Goal: Information Seeking & Learning: Learn about a topic

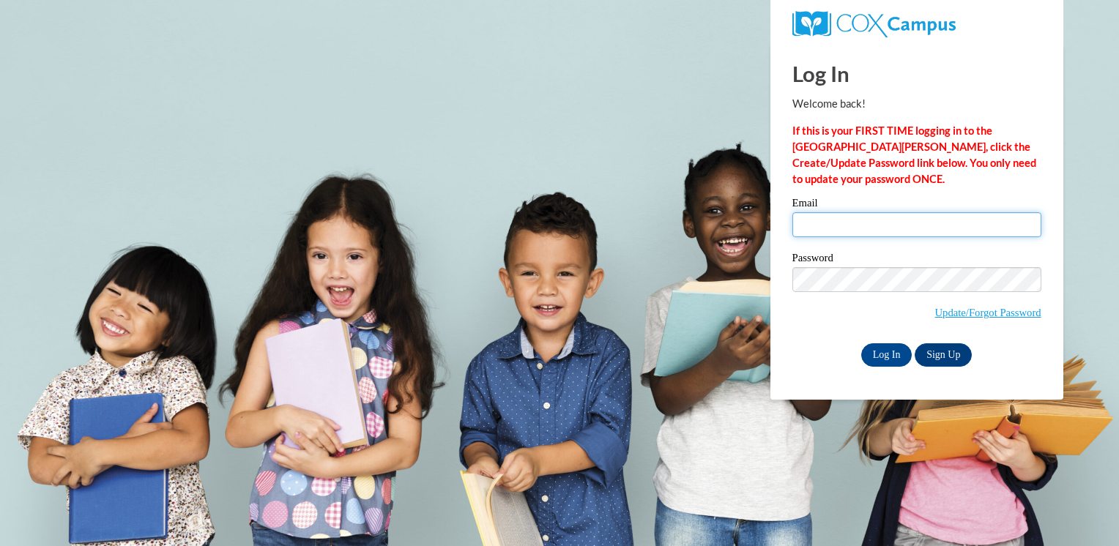
click at [858, 226] on input "Email" at bounding box center [917, 224] width 249 height 25
type input "nena_guthrie@yahoo.com"
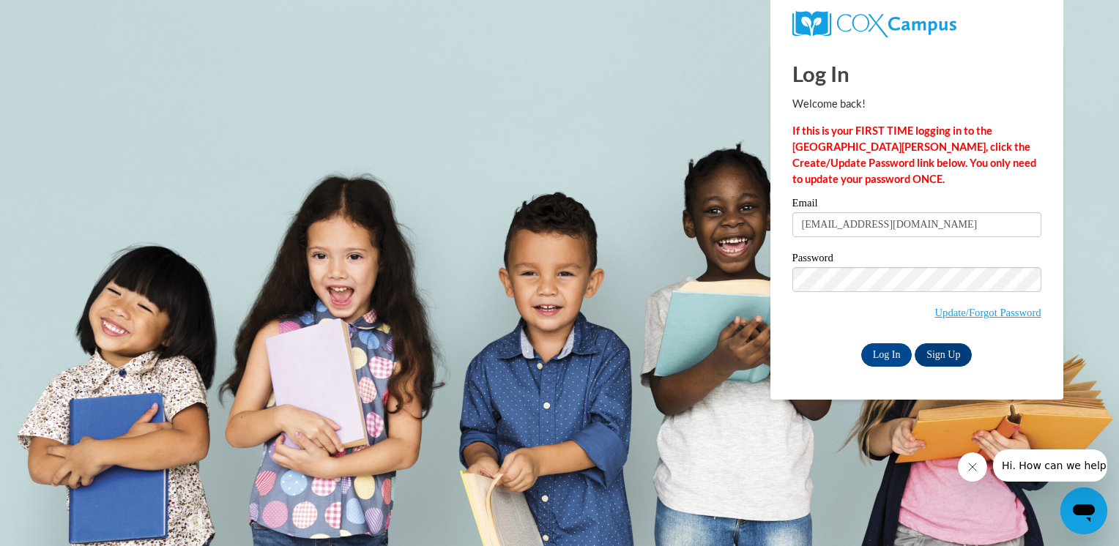
click at [629, 359] on body "Log In Welcome back! If this is your FIRST TIME logging in to the NEW Cox Campu…" at bounding box center [559, 273] width 1119 height 546
click at [871, 360] on input "Log In" at bounding box center [886, 355] width 51 height 23
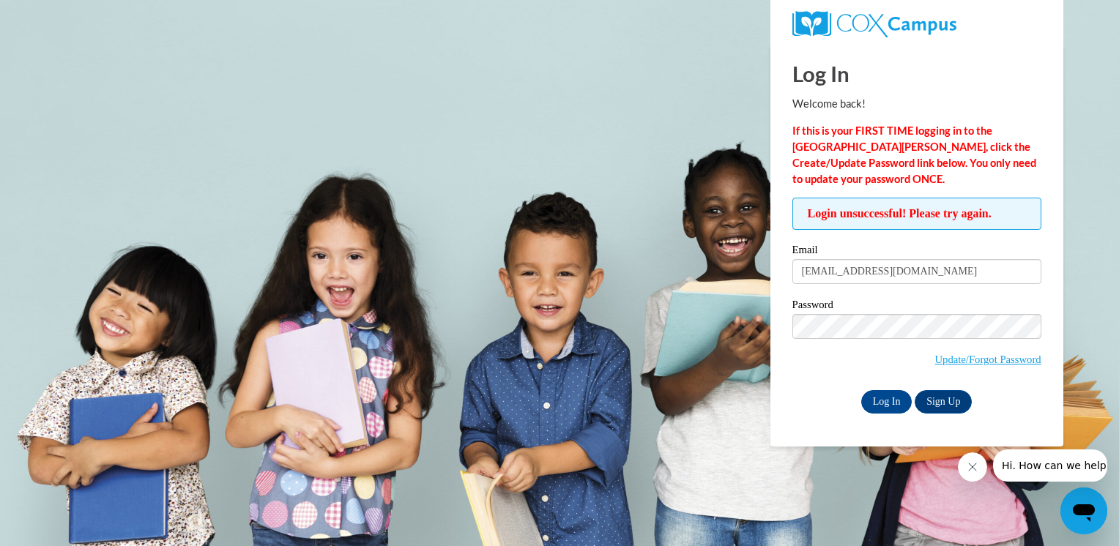
click at [586, 328] on body "Log In Welcome back! If this is your FIRST TIME logging in to the NEW Cox Campu…" at bounding box center [559, 273] width 1119 height 546
click at [885, 403] on input "Log In" at bounding box center [886, 401] width 51 height 23
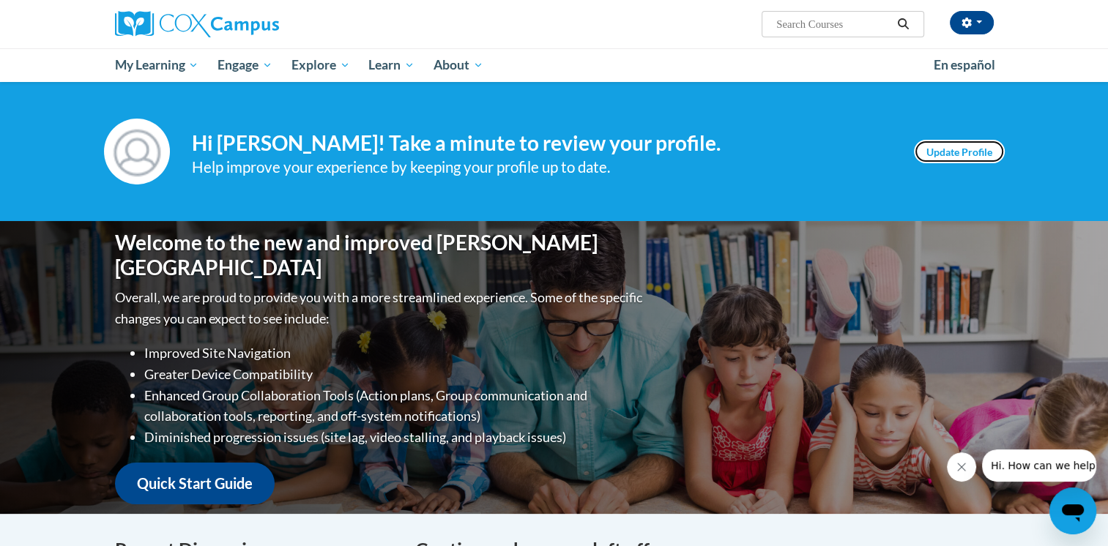
click at [977, 152] on link "Update Profile" at bounding box center [959, 151] width 91 height 23
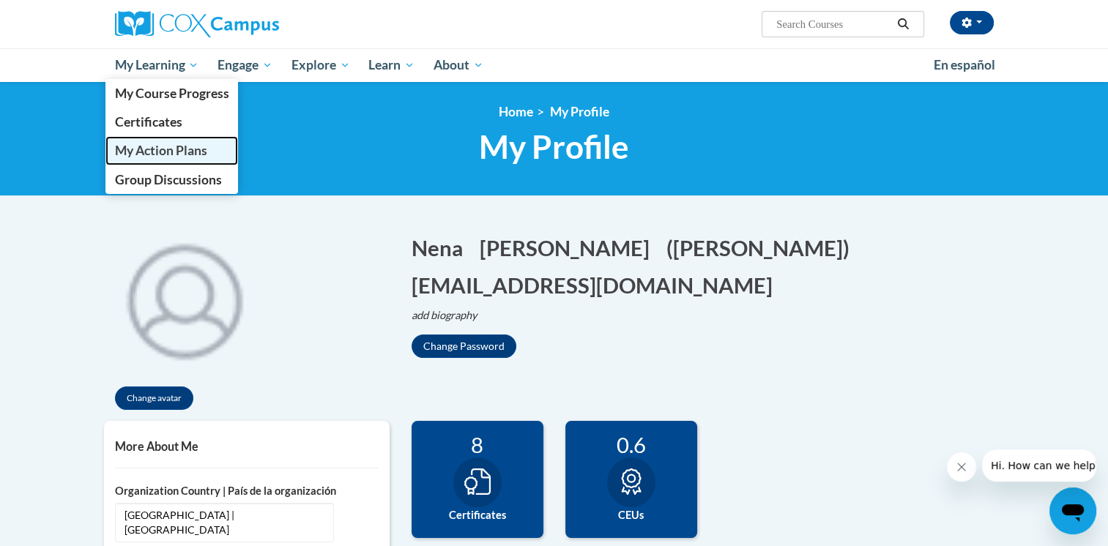
click at [158, 149] on span "My Action Plans" at bounding box center [160, 150] width 92 height 15
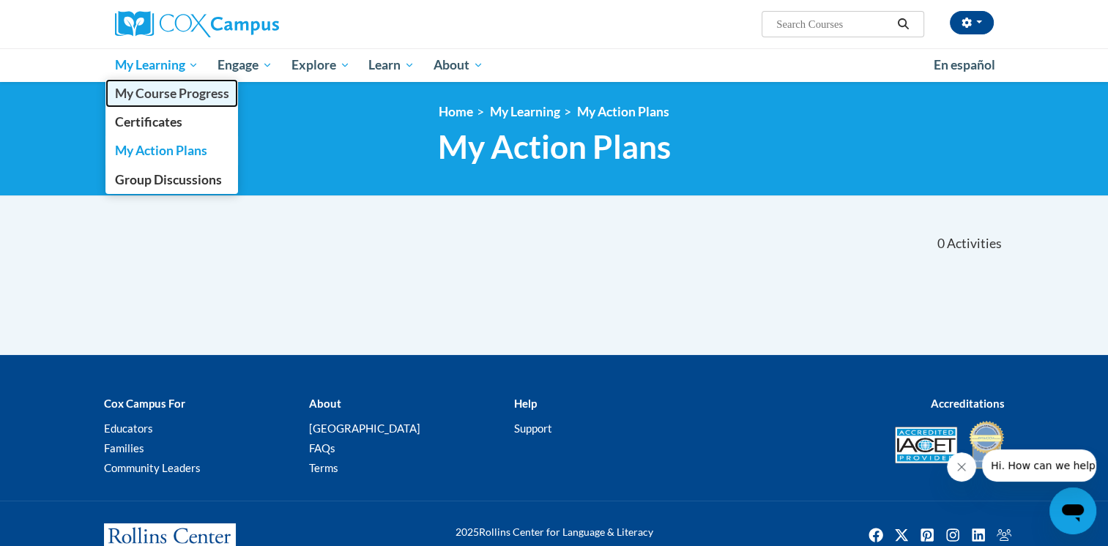
click at [162, 90] on span "My Course Progress" at bounding box center [171, 93] width 114 height 15
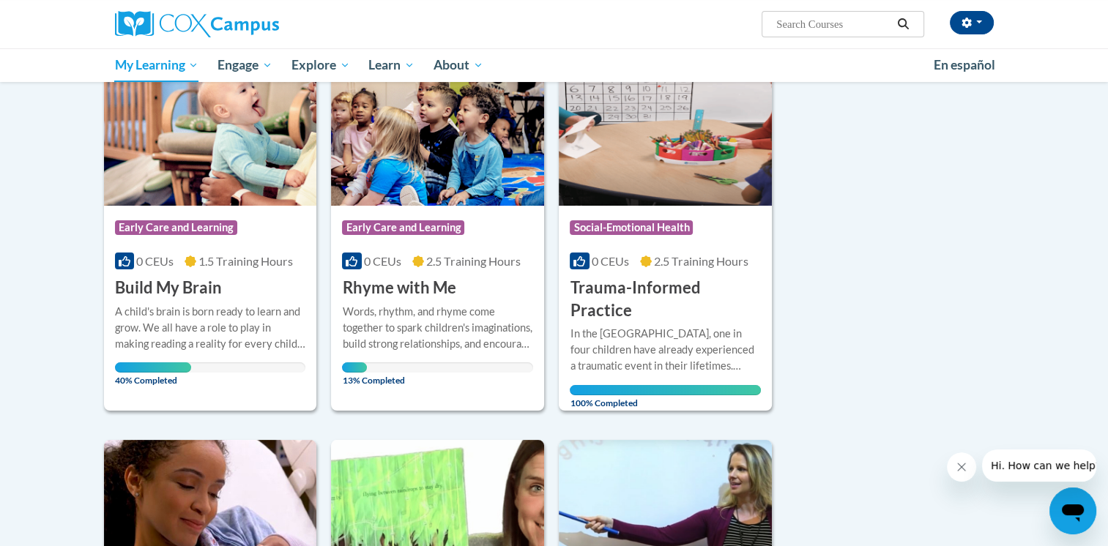
scroll to position [146, 0]
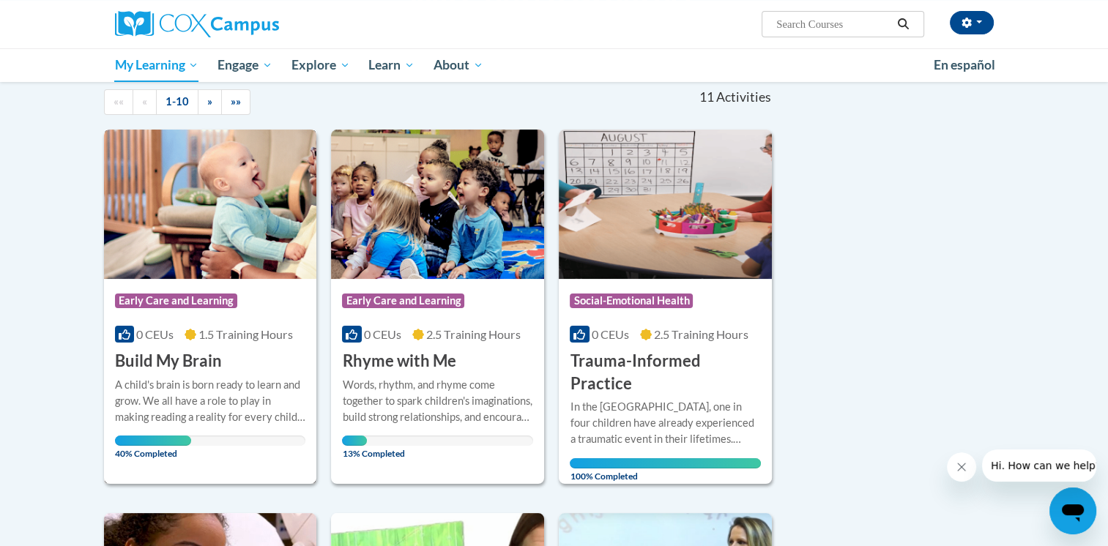
click at [182, 215] on img at bounding box center [210, 204] width 213 height 149
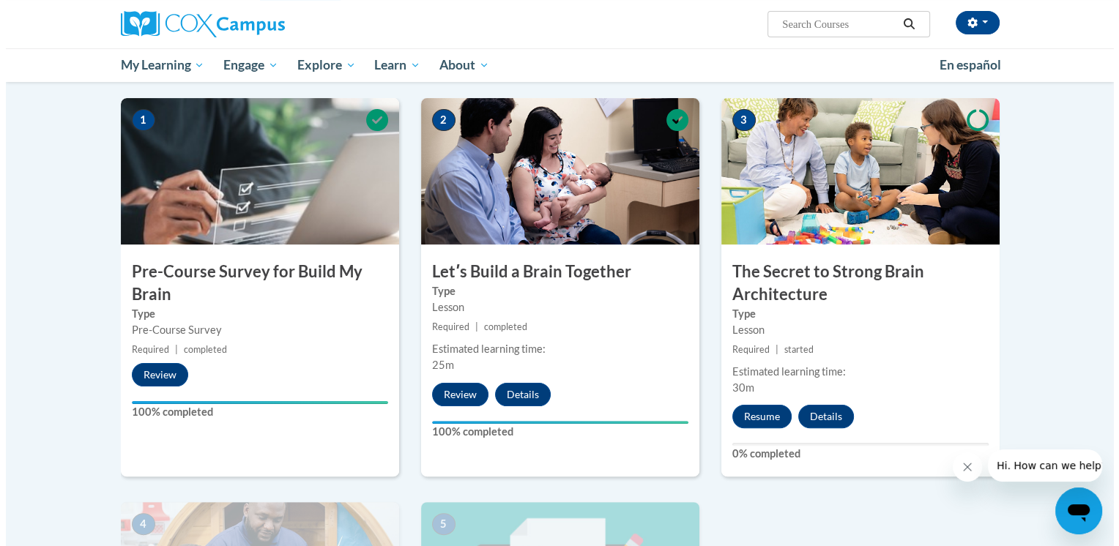
scroll to position [293, 0]
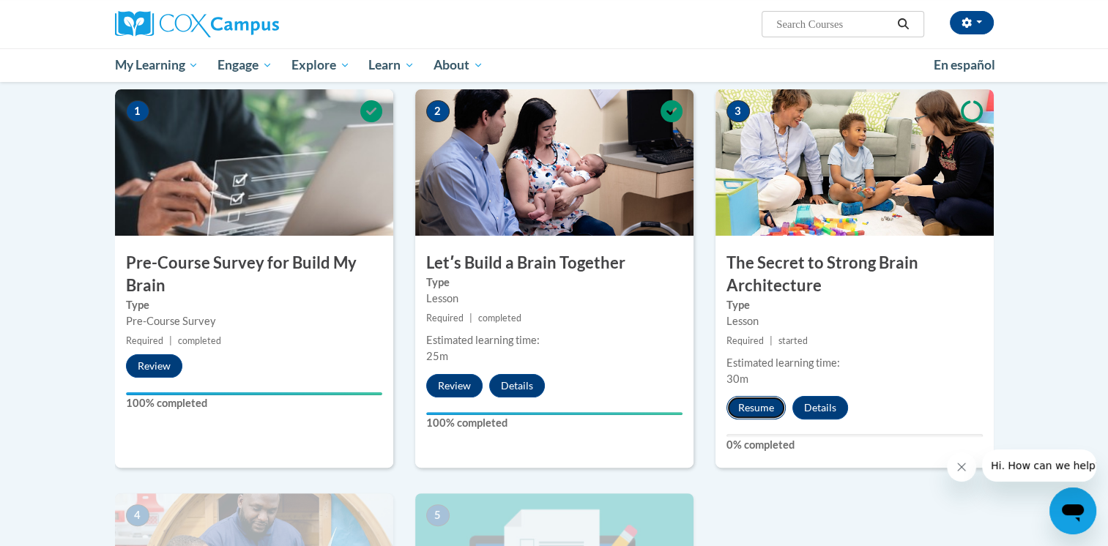
click at [747, 411] on button "Resume" at bounding box center [756, 407] width 59 height 23
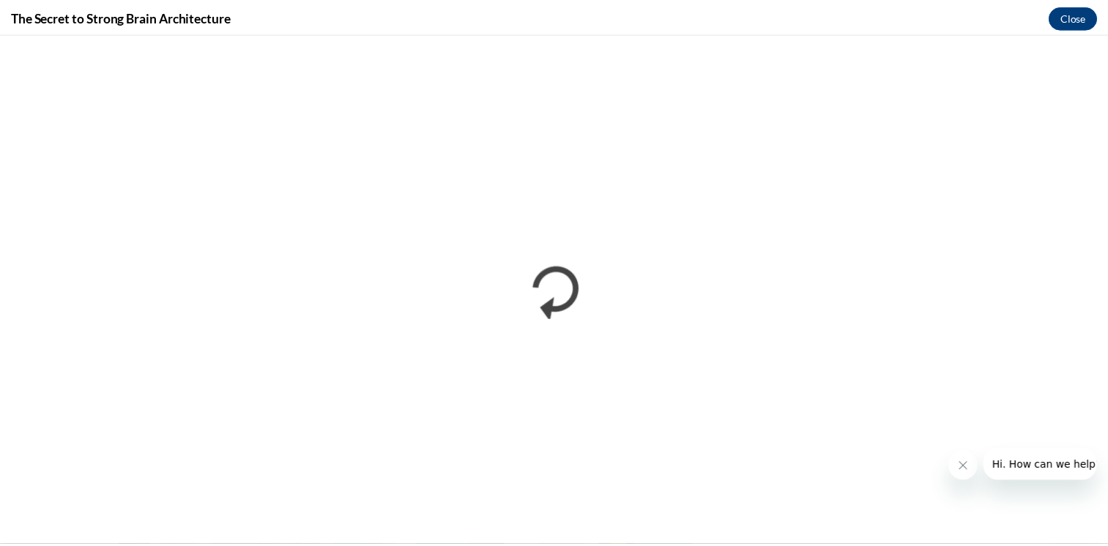
scroll to position [0, 0]
click at [1078, 24] on button "Close" at bounding box center [1083, 15] width 49 height 23
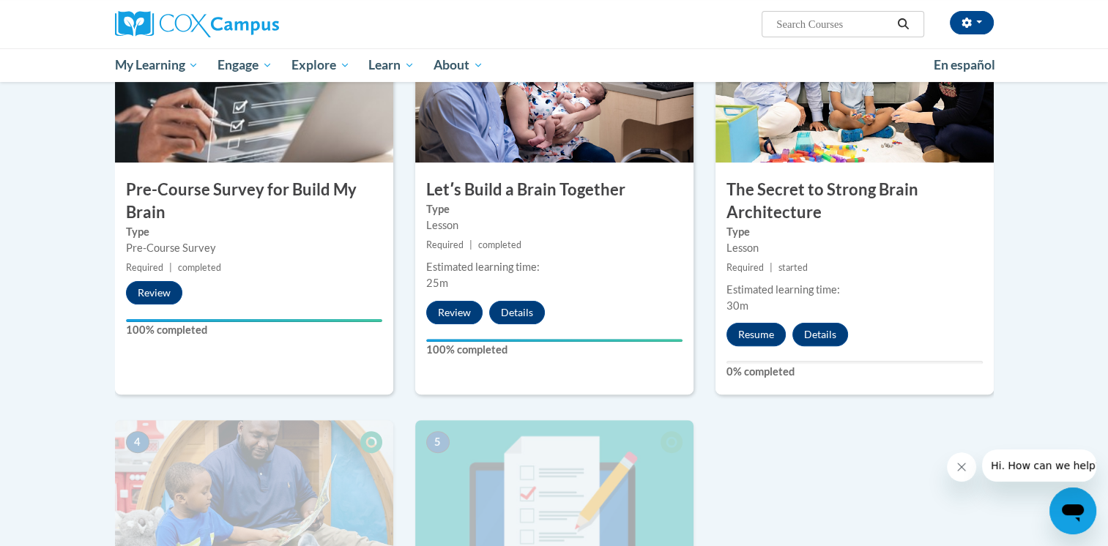
scroll to position [293, 0]
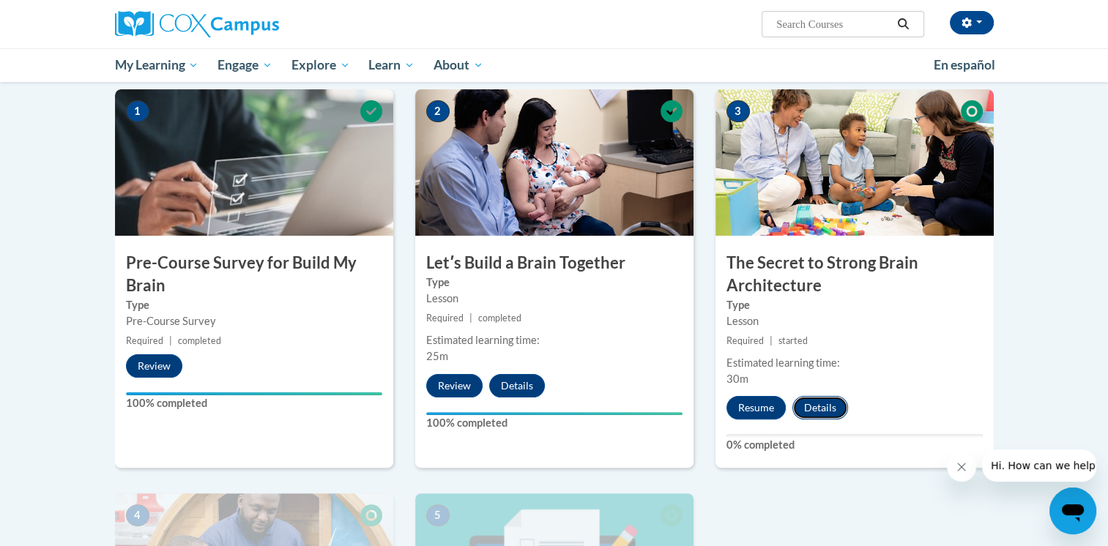
click at [801, 415] on button "Details" at bounding box center [821, 407] width 56 height 23
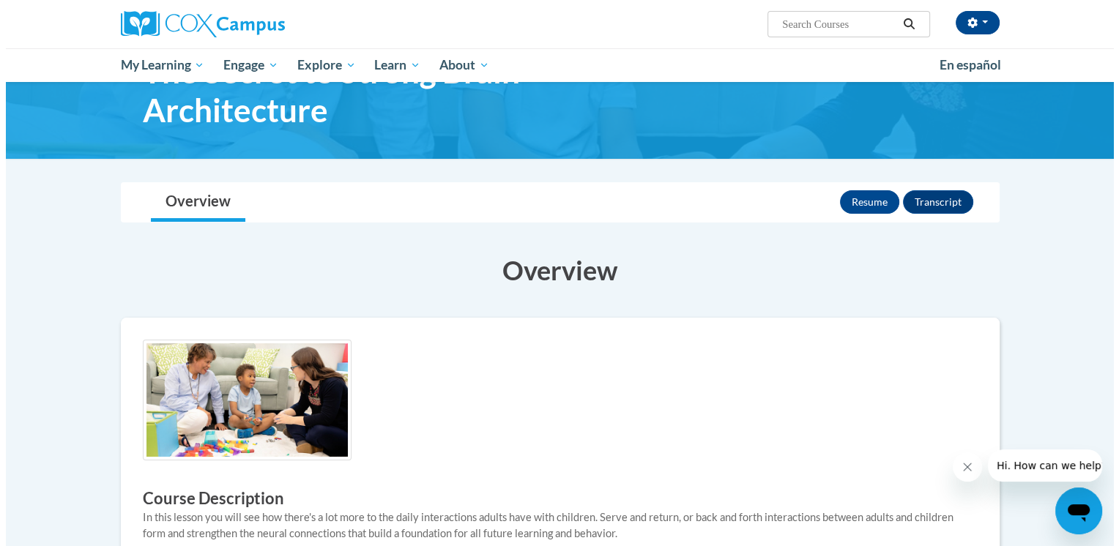
scroll to position [73, 0]
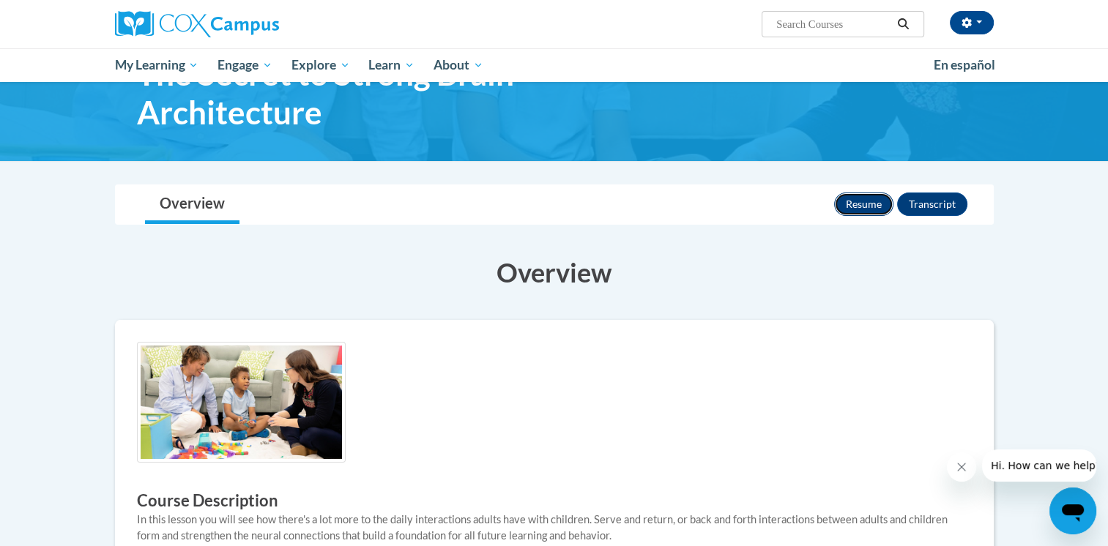
click at [852, 201] on button "Resume" at bounding box center [863, 204] width 59 height 23
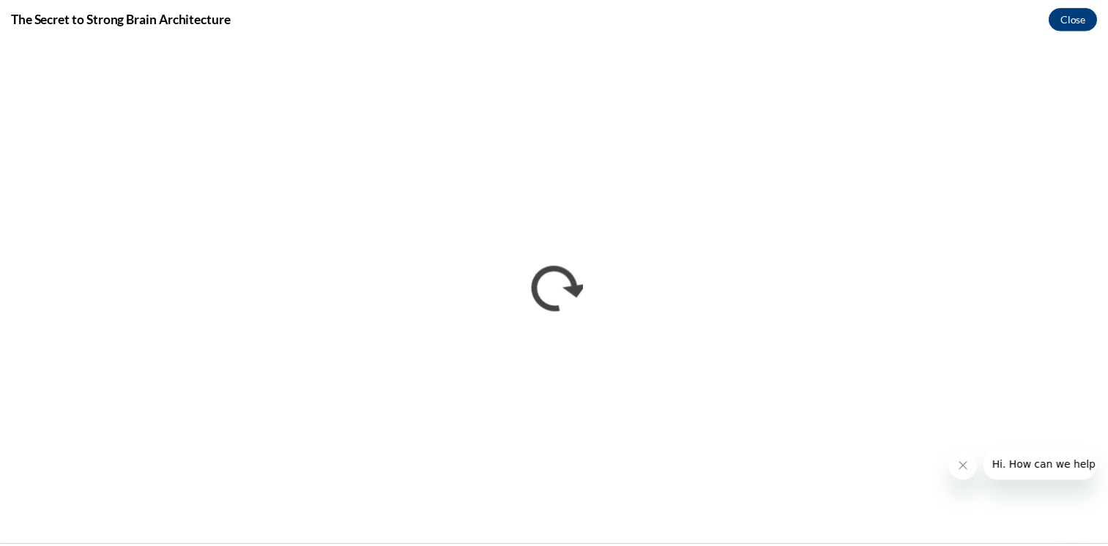
scroll to position [0, 0]
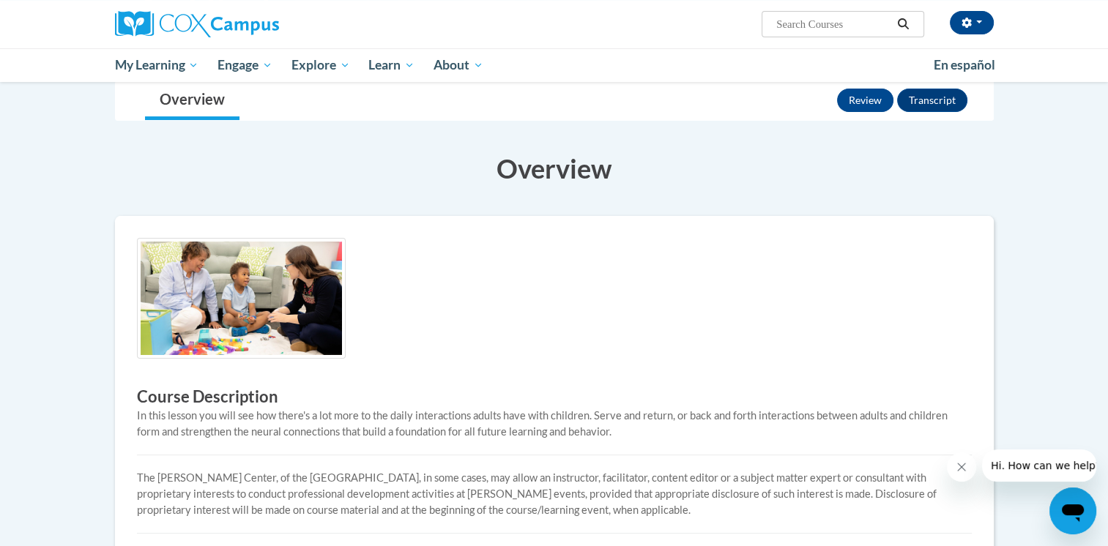
scroll to position [138, 0]
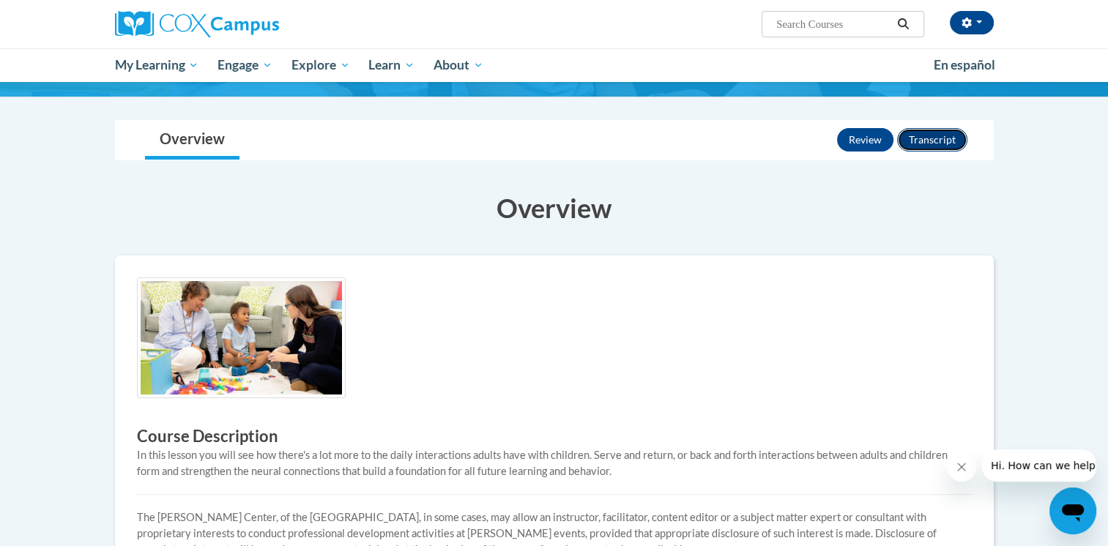
click at [951, 142] on button "Transcript" at bounding box center [932, 139] width 70 height 23
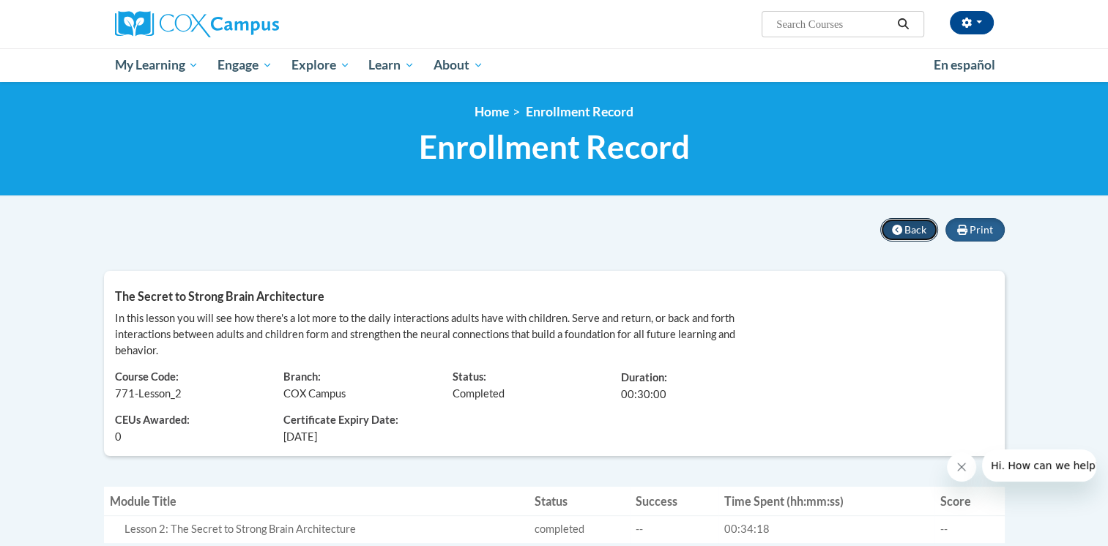
click at [923, 237] on button "Back" at bounding box center [909, 229] width 58 height 23
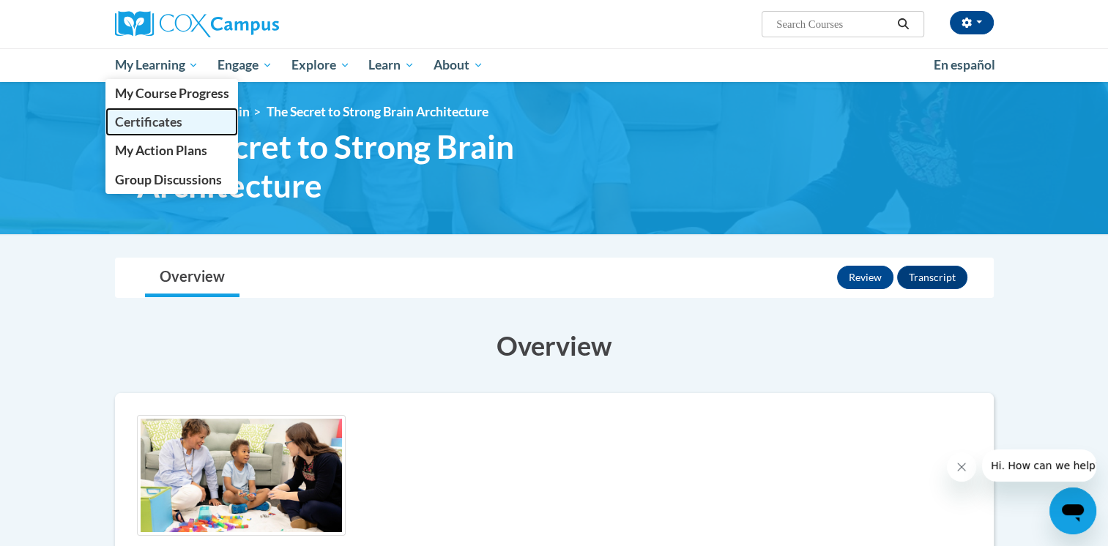
click at [144, 121] on span "Certificates" at bounding box center [147, 121] width 67 height 15
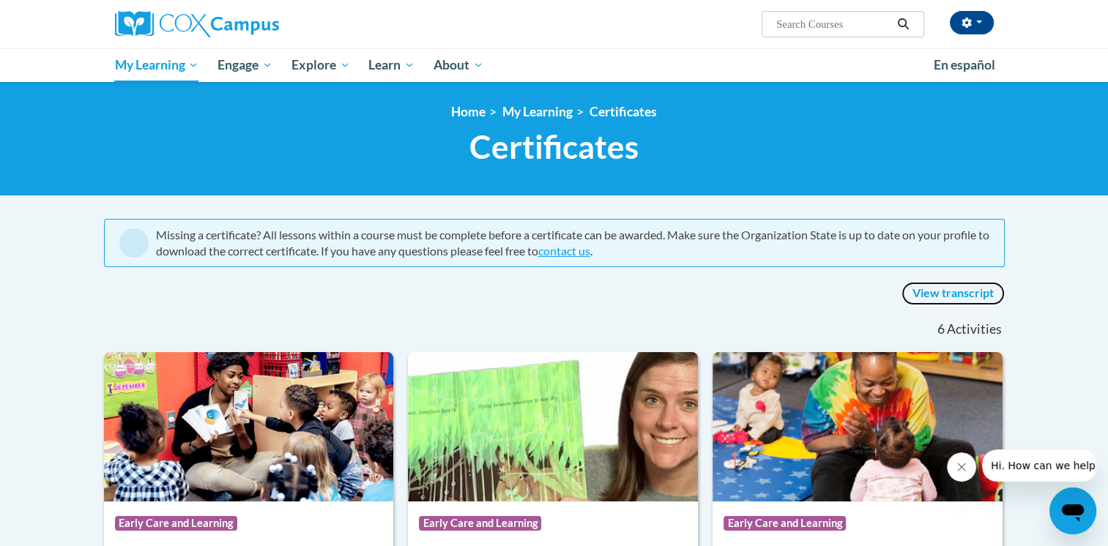
click at [934, 296] on link "View transcript" at bounding box center [953, 293] width 103 height 23
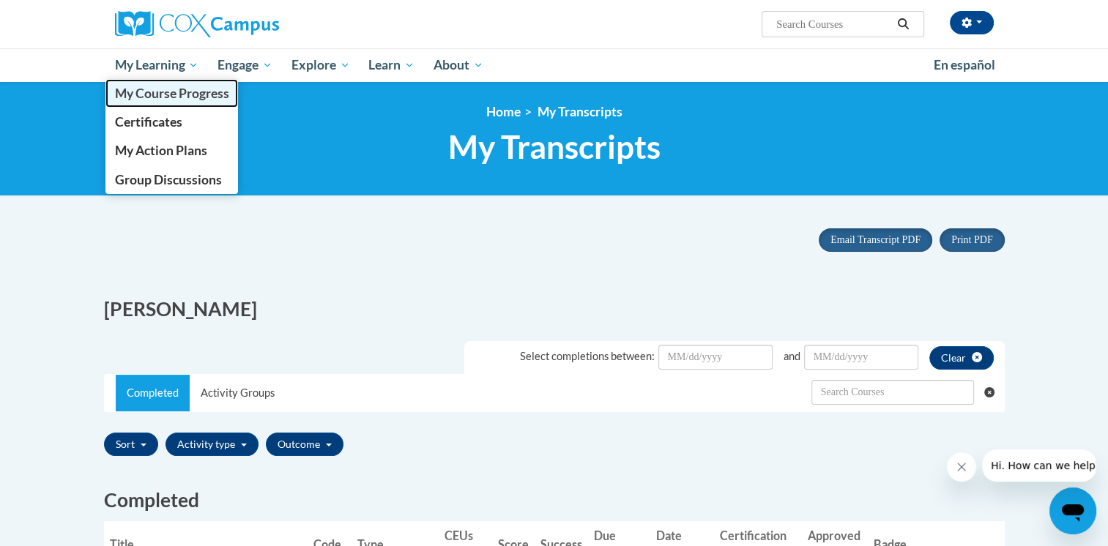
click at [155, 96] on span "My Course Progress" at bounding box center [171, 93] width 114 height 15
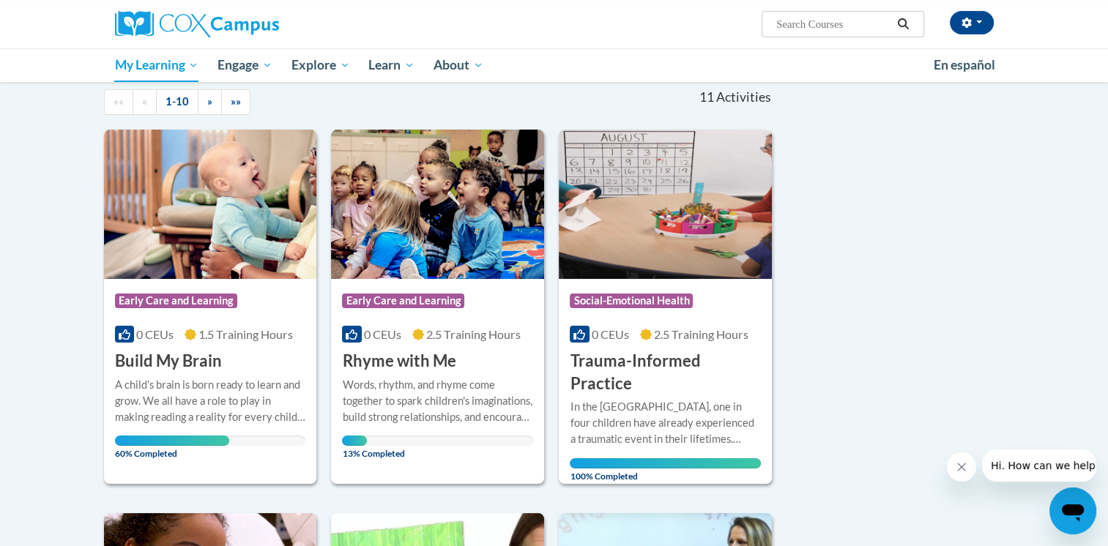
scroll to position [220, 0]
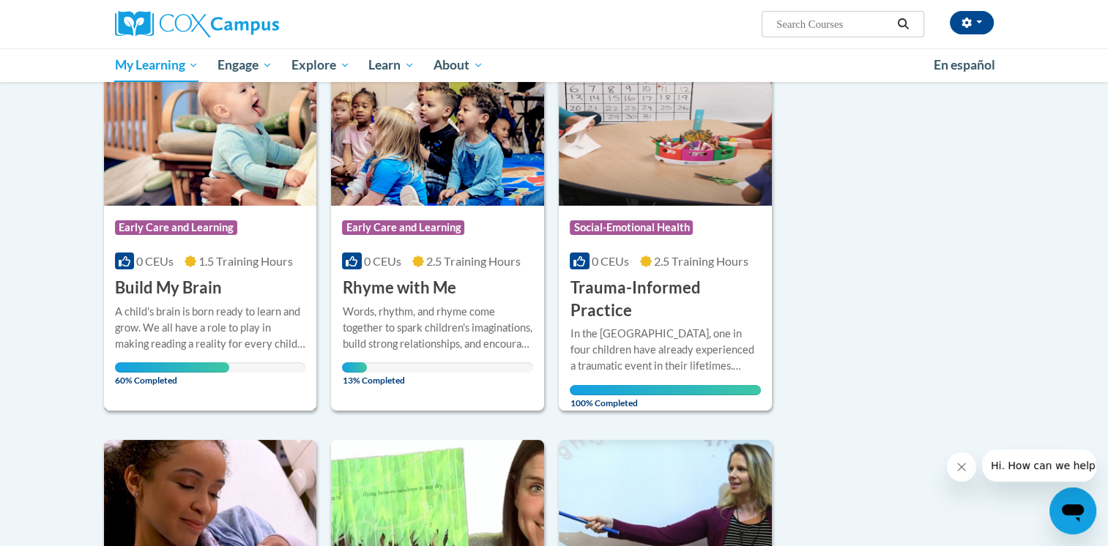
click at [179, 191] on img at bounding box center [210, 130] width 213 height 149
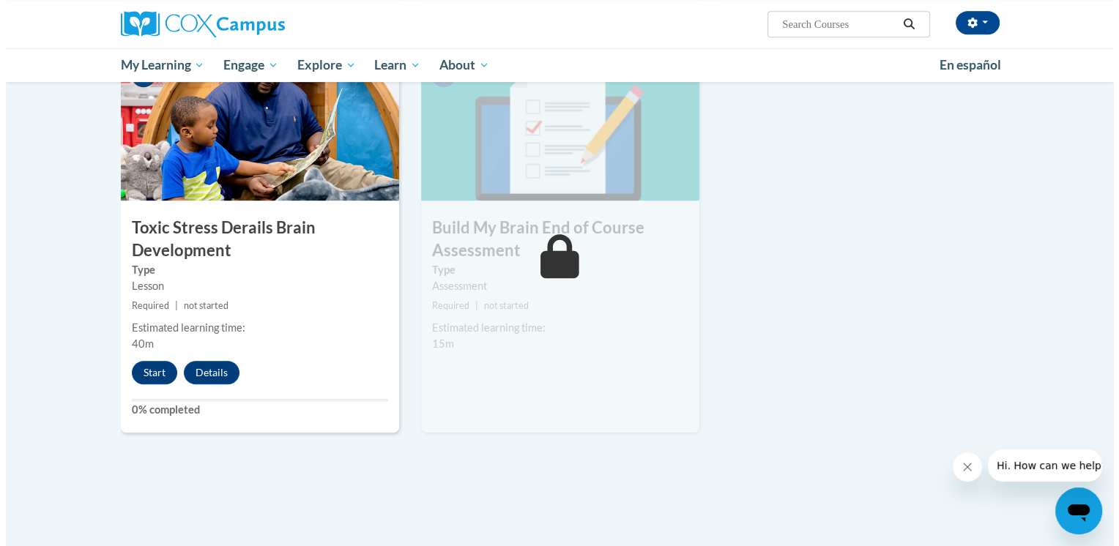
scroll to position [659, 0]
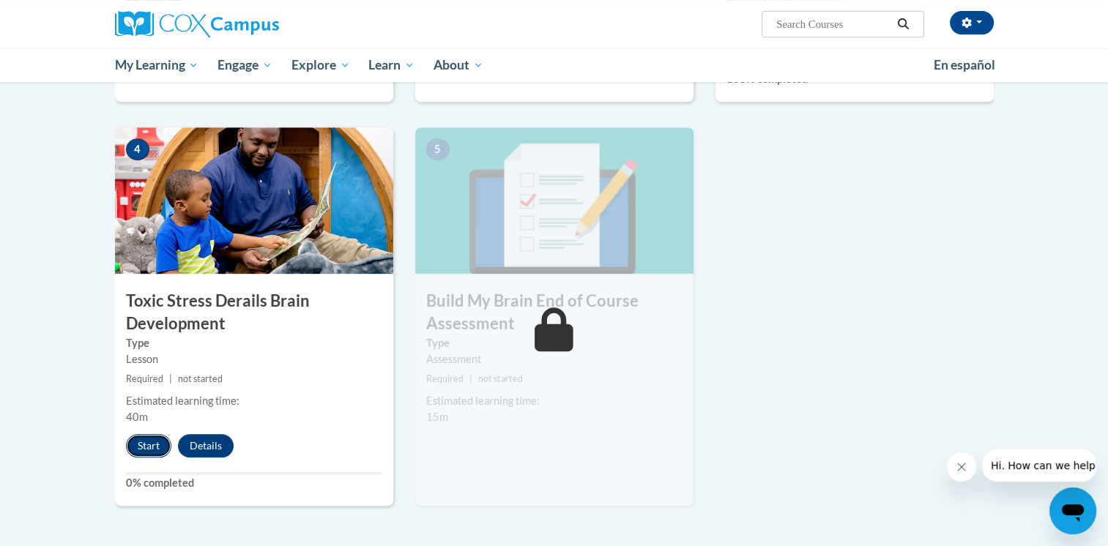
click at [161, 444] on button "Start" at bounding box center [148, 445] width 45 height 23
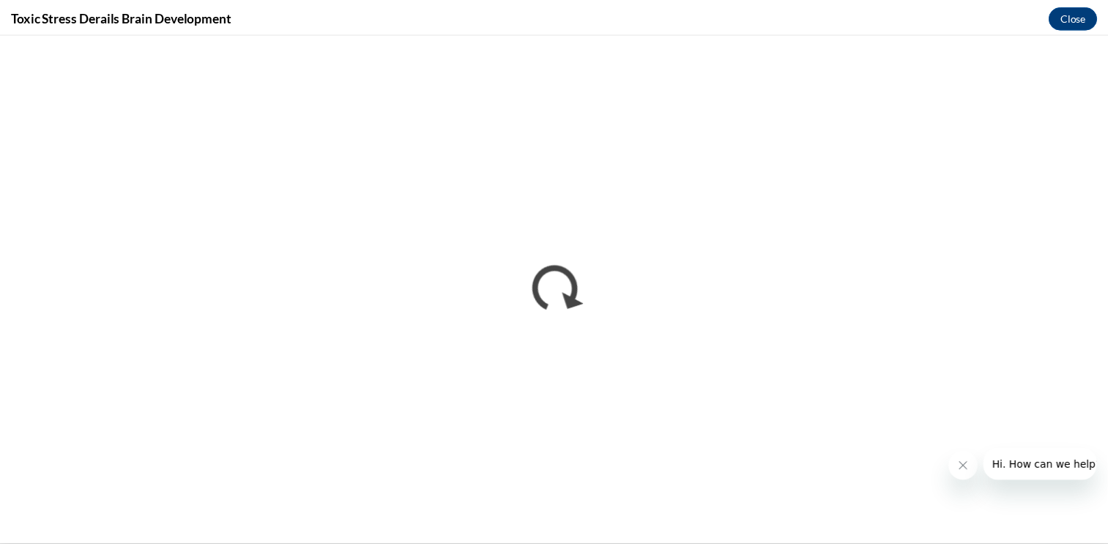
scroll to position [0, 0]
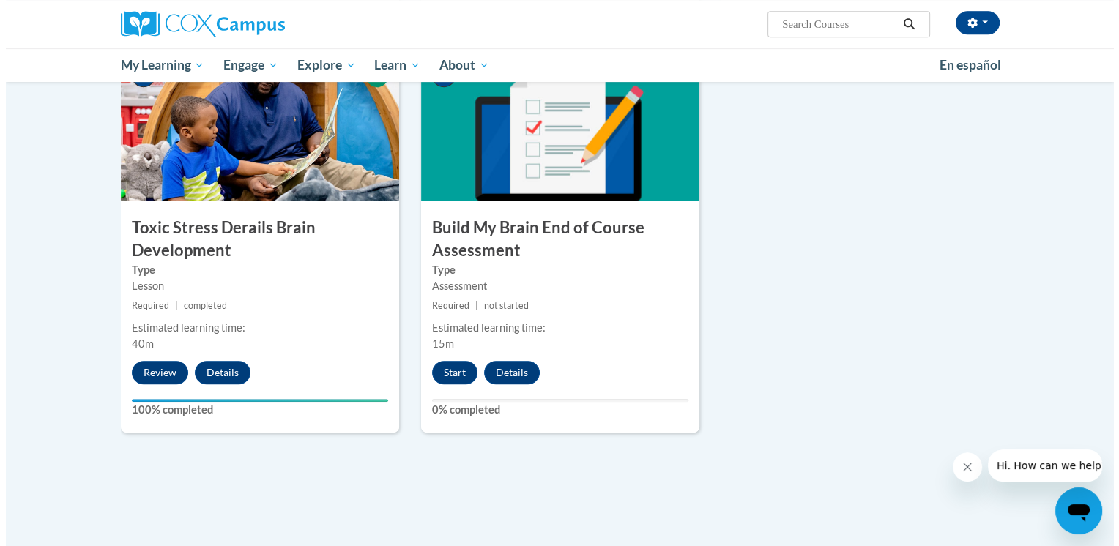
scroll to position [659, 0]
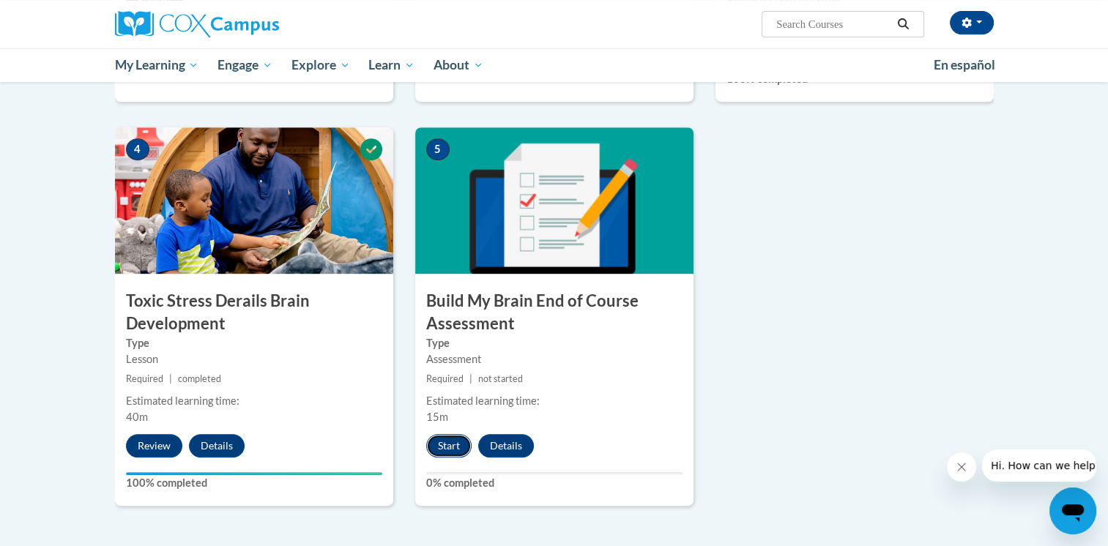
click at [457, 453] on button "Start" at bounding box center [448, 445] width 45 height 23
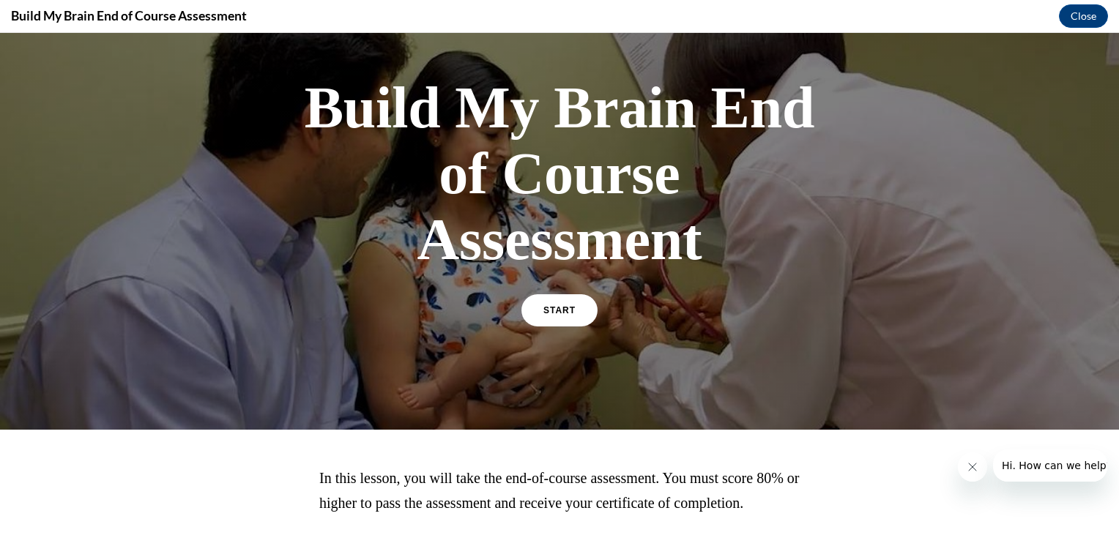
scroll to position [34, 0]
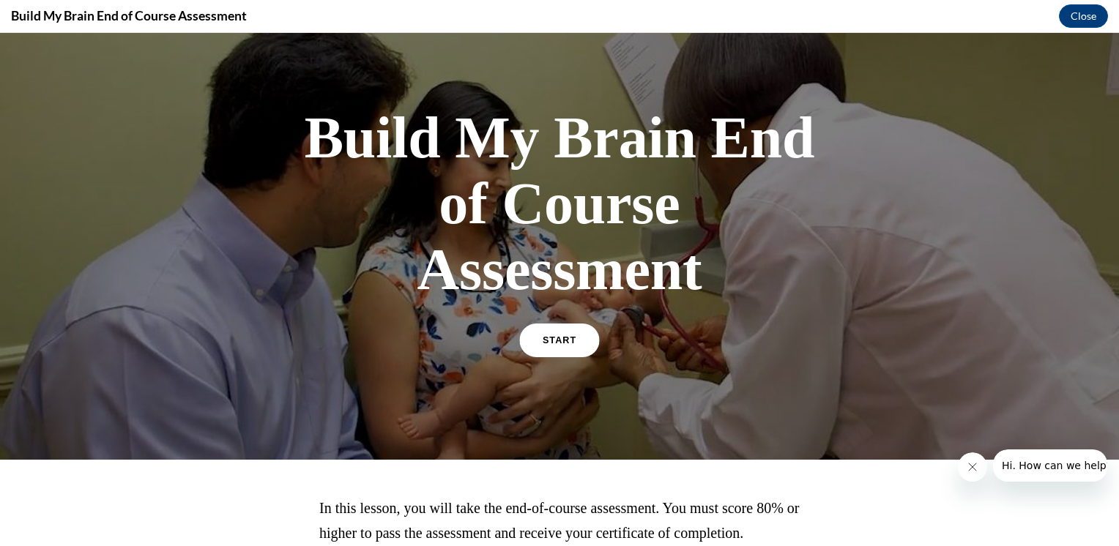
click at [544, 330] on link "START" at bounding box center [559, 341] width 80 height 34
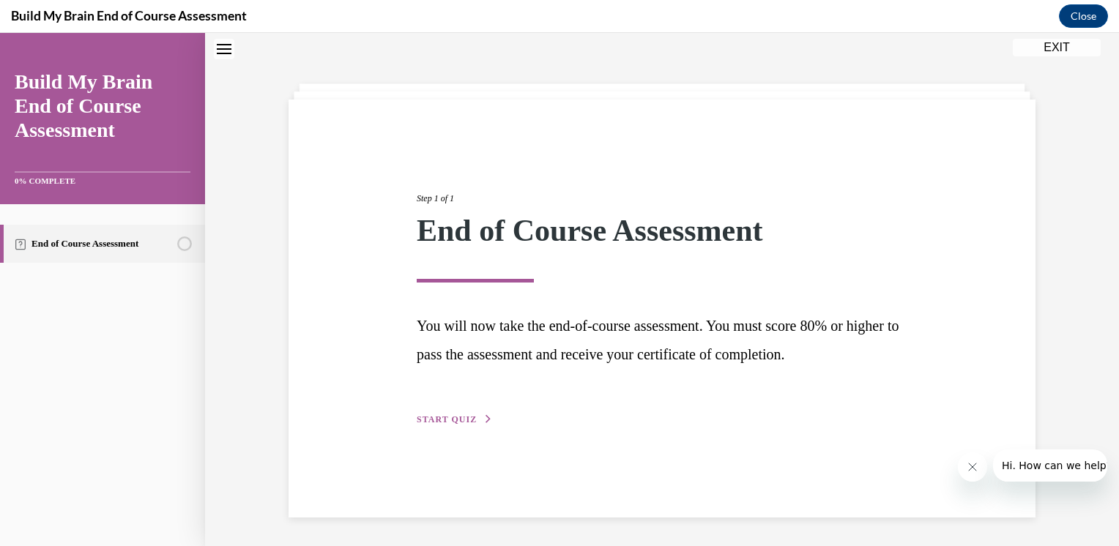
scroll to position [46, 0]
click at [445, 418] on span "START QUIZ" at bounding box center [447, 419] width 60 height 10
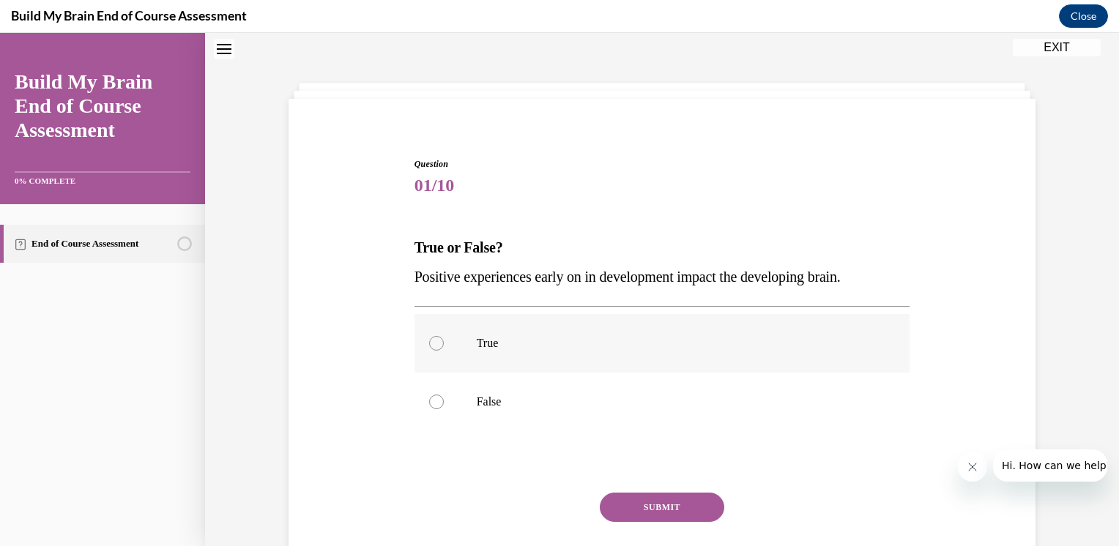
click at [434, 349] on div at bounding box center [436, 343] width 15 height 15
click at [434, 349] on input "True" at bounding box center [436, 343] width 15 height 15
radio input "true"
click at [626, 510] on button "SUBMIT" at bounding box center [662, 507] width 125 height 29
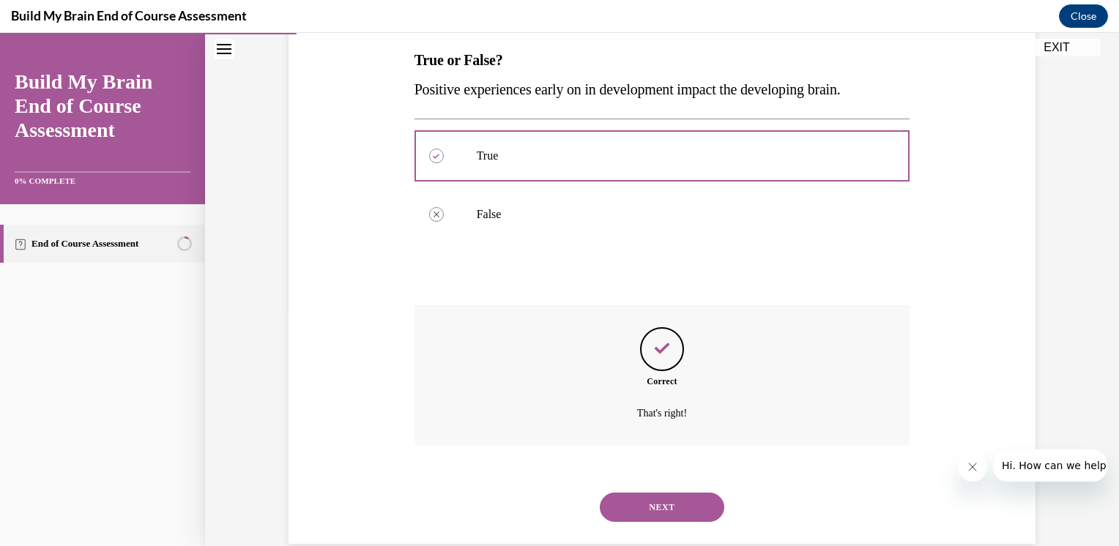
scroll to position [260, 0]
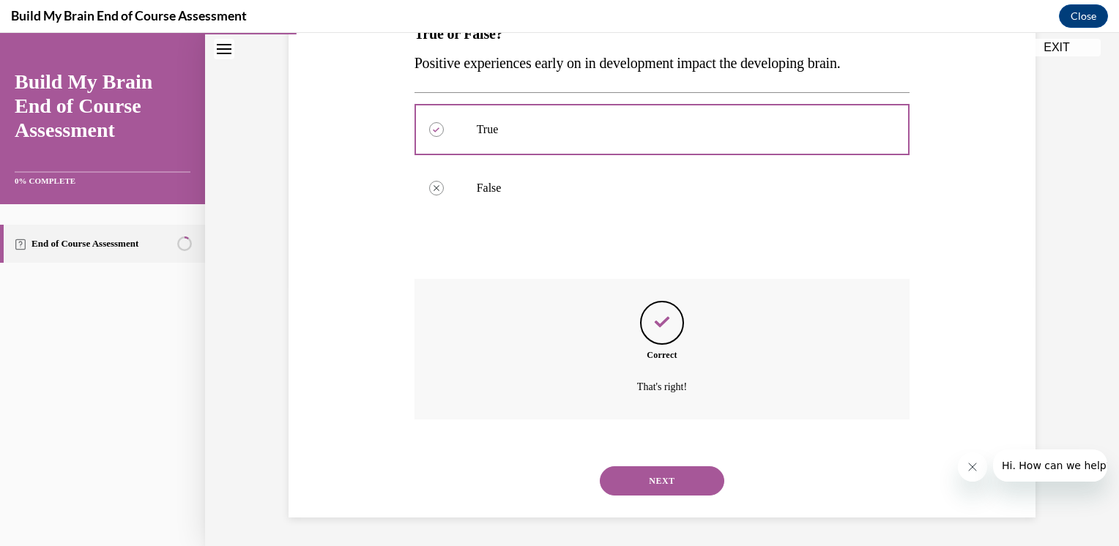
click at [648, 478] on button "NEXT" at bounding box center [662, 481] width 125 height 29
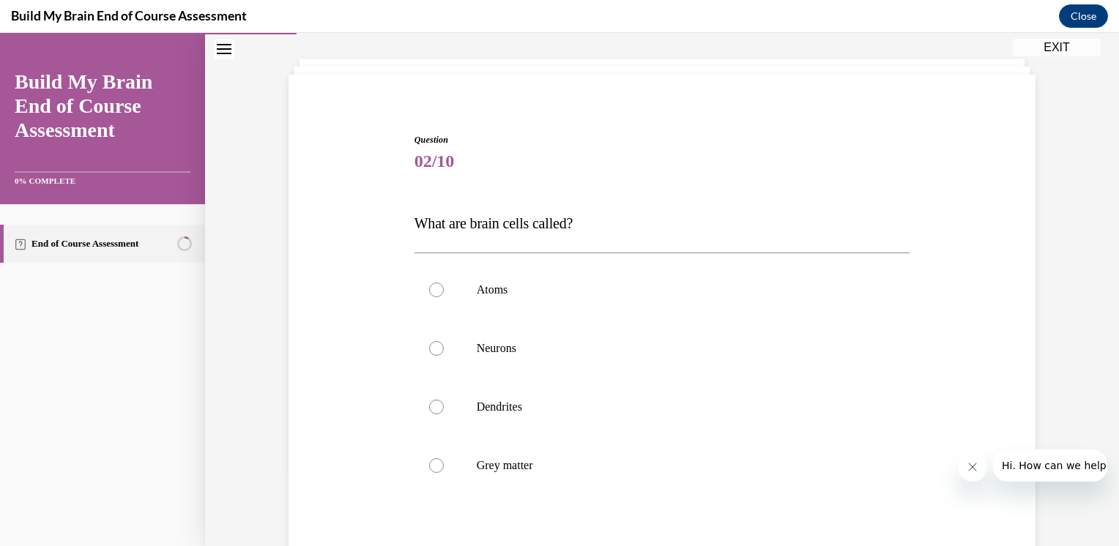
scroll to position [146, 0]
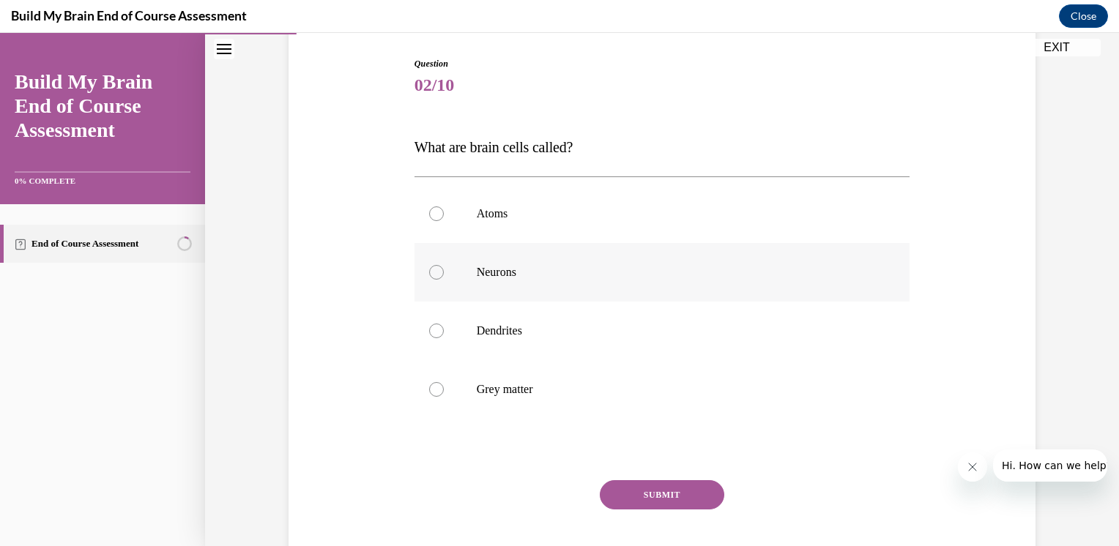
click at [431, 277] on div at bounding box center [436, 272] width 15 height 15
click at [431, 277] on input "Neurons" at bounding box center [436, 272] width 15 height 15
radio input "true"
click at [627, 496] on button "SUBMIT" at bounding box center [662, 495] width 125 height 29
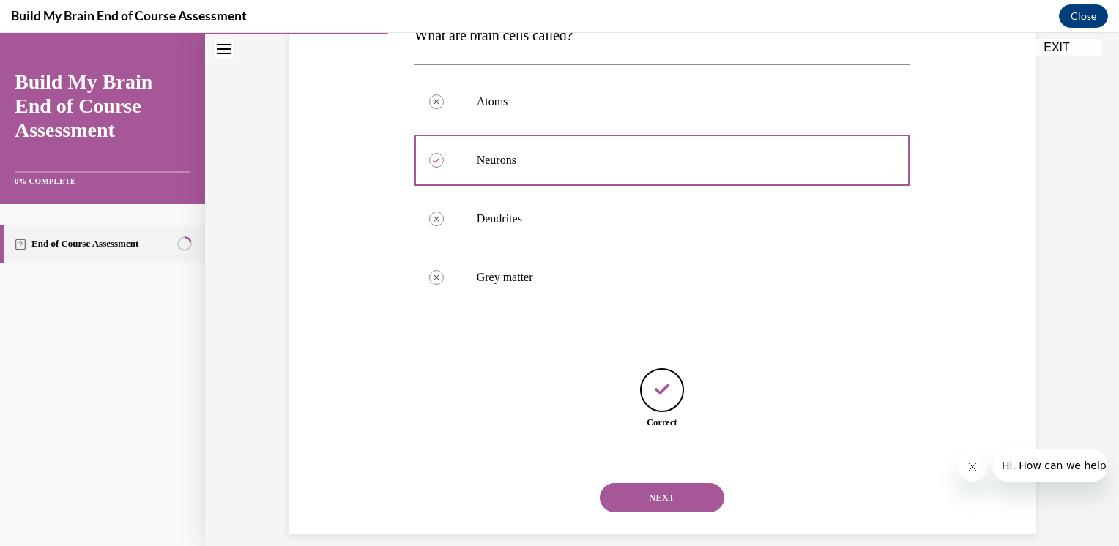
scroll to position [275, 0]
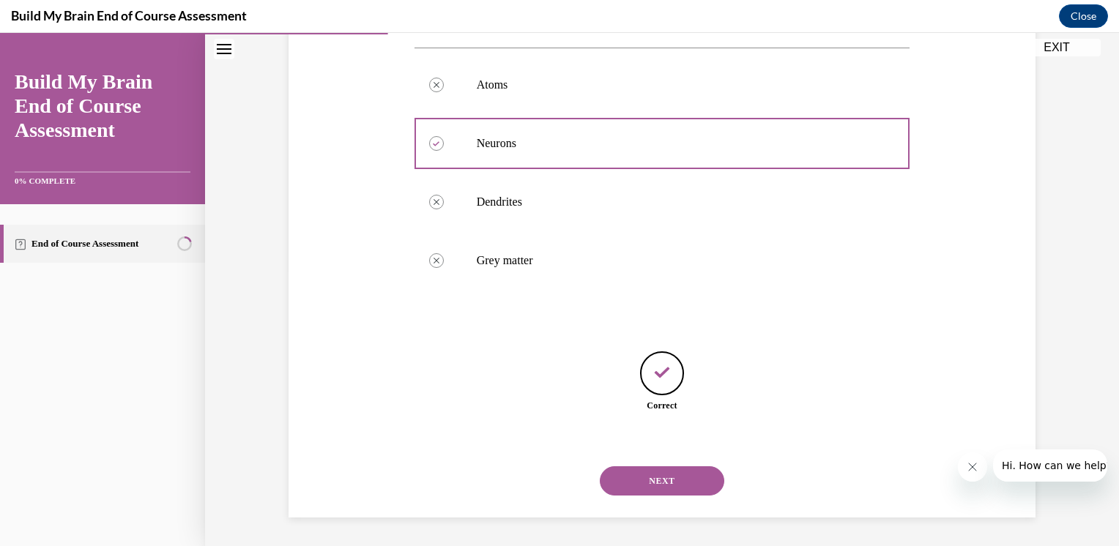
click at [680, 476] on button "NEXT" at bounding box center [662, 481] width 125 height 29
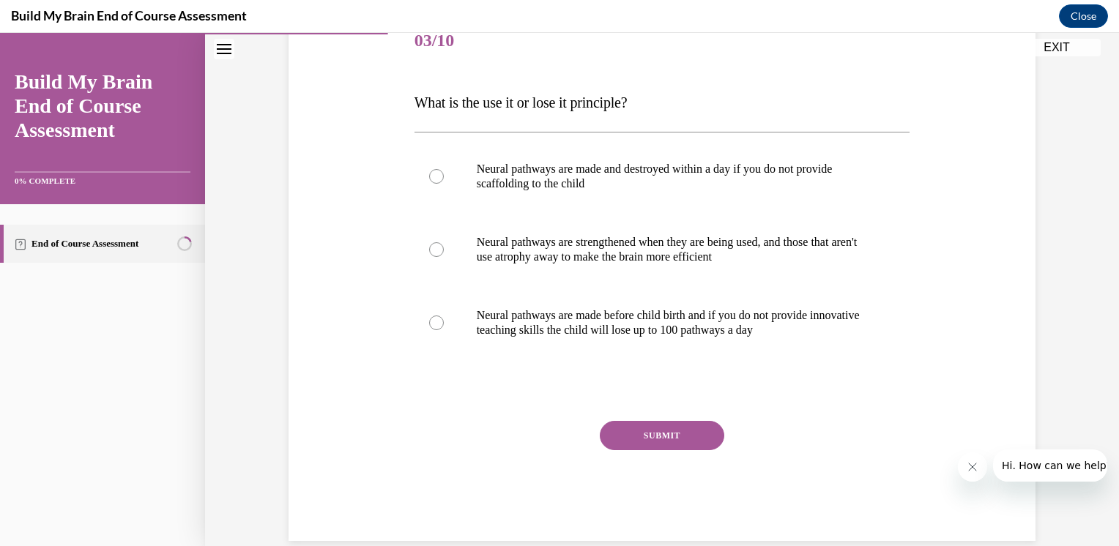
scroll to position [215, 0]
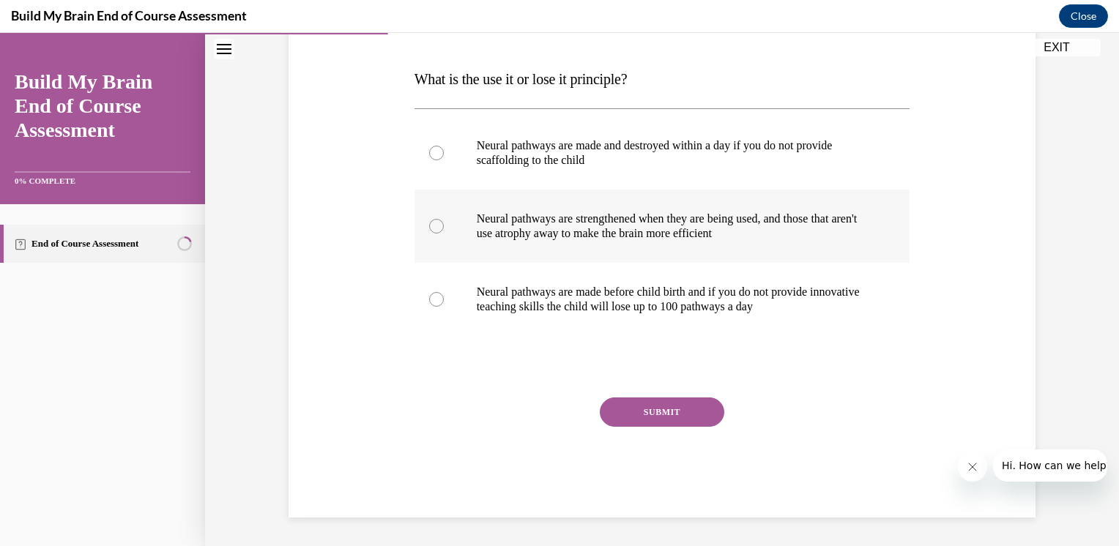
click at [429, 224] on div at bounding box center [436, 226] width 15 height 15
click at [429, 224] on input "Neural pathways are strengthened when they are being used, and those that aren'…" at bounding box center [436, 226] width 15 height 15
radio input "true"
click at [661, 412] on button "SUBMIT" at bounding box center [662, 412] width 125 height 29
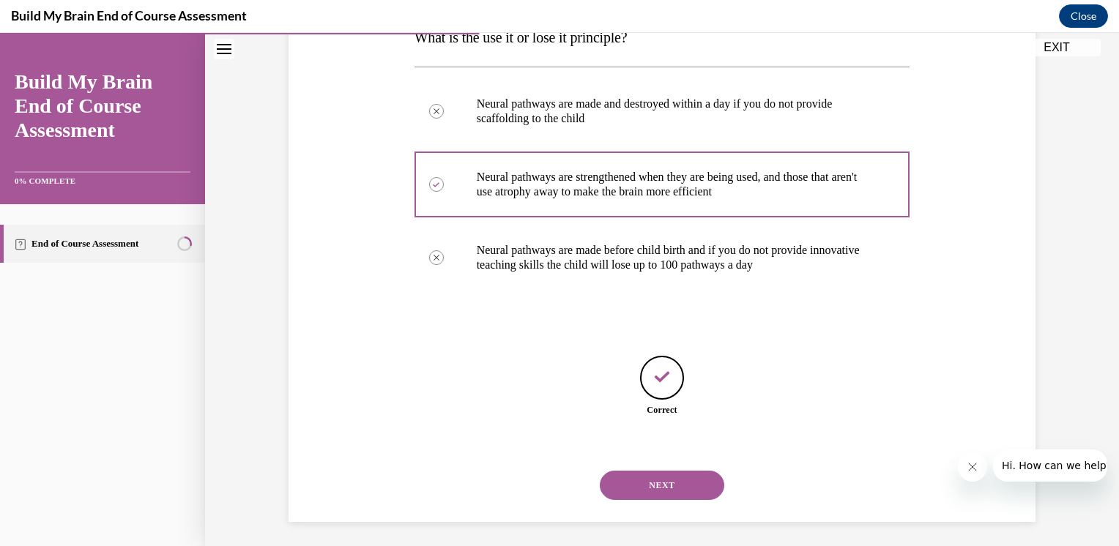
scroll to position [261, 0]
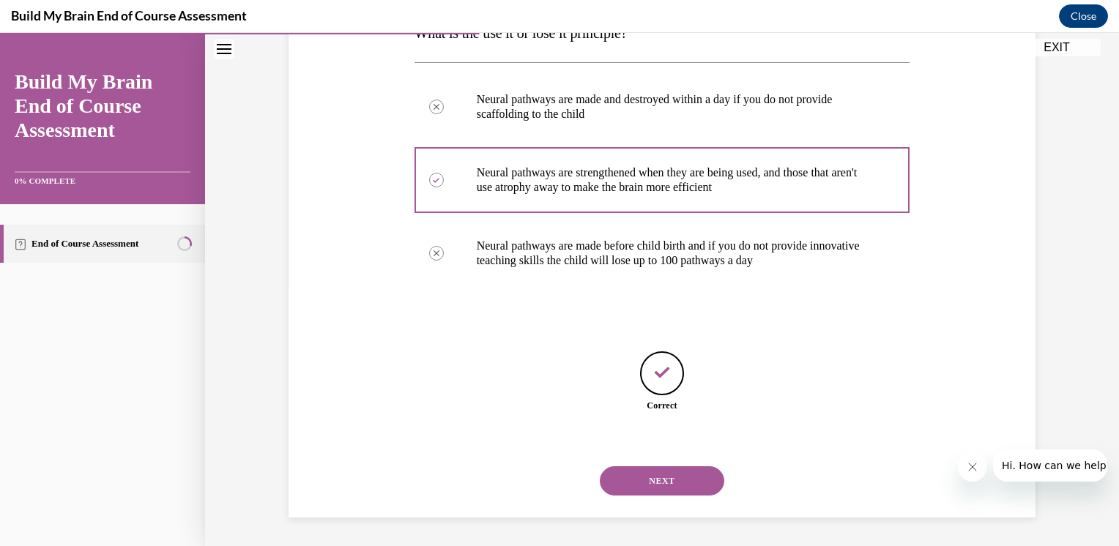
click at [660, 491] on button "NEXT" at bounding box center [662, 481] width 125 height 29
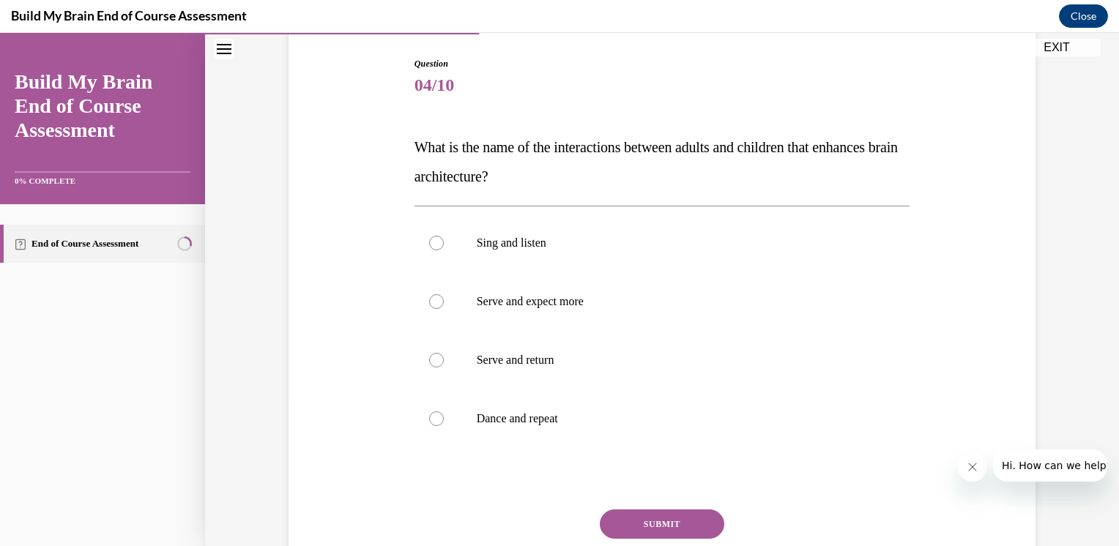
scroll to position [220, 0]
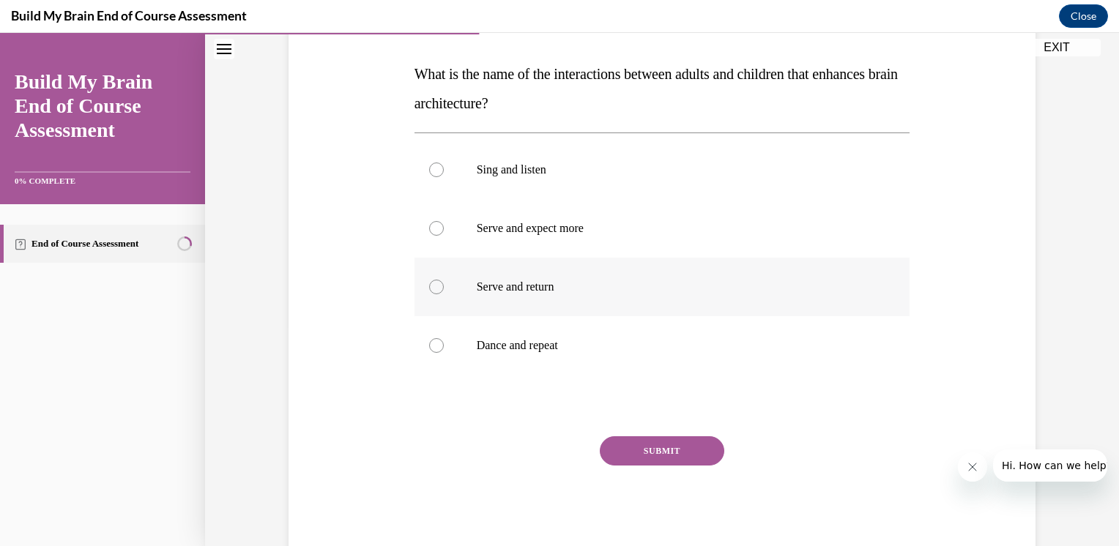
click at [429, 286] on div at bounding box center [436, 287] width 15 height 15
click at [429, 286] on input "Serve and return" at bounding box center [436, 287] width 15 height 15
radio input "true"
click at [645, 450] on button "SUBMIT" at bounding box center [662, 451] width 125 height 29
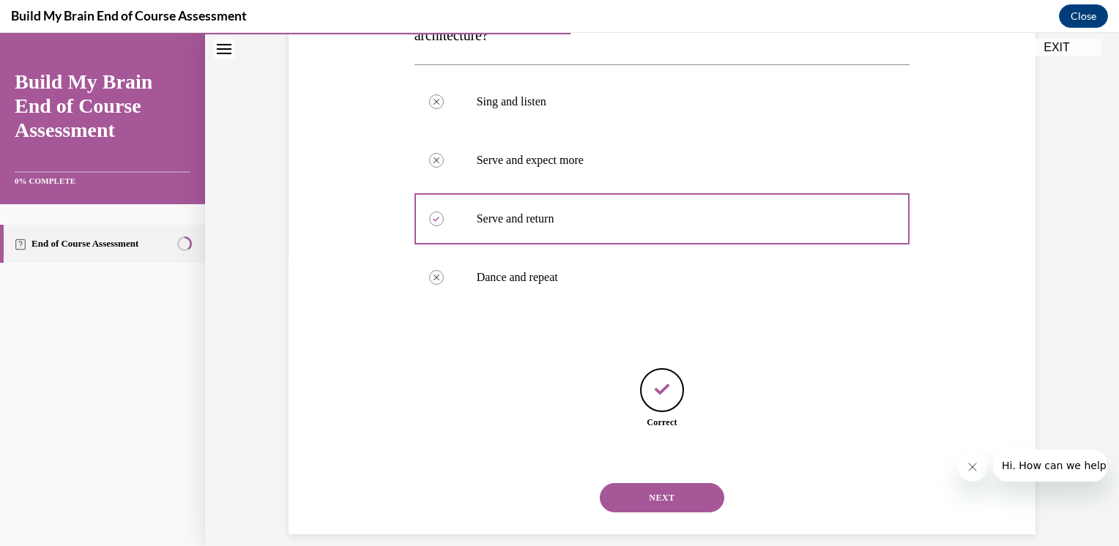
scroll to position [305, 0]
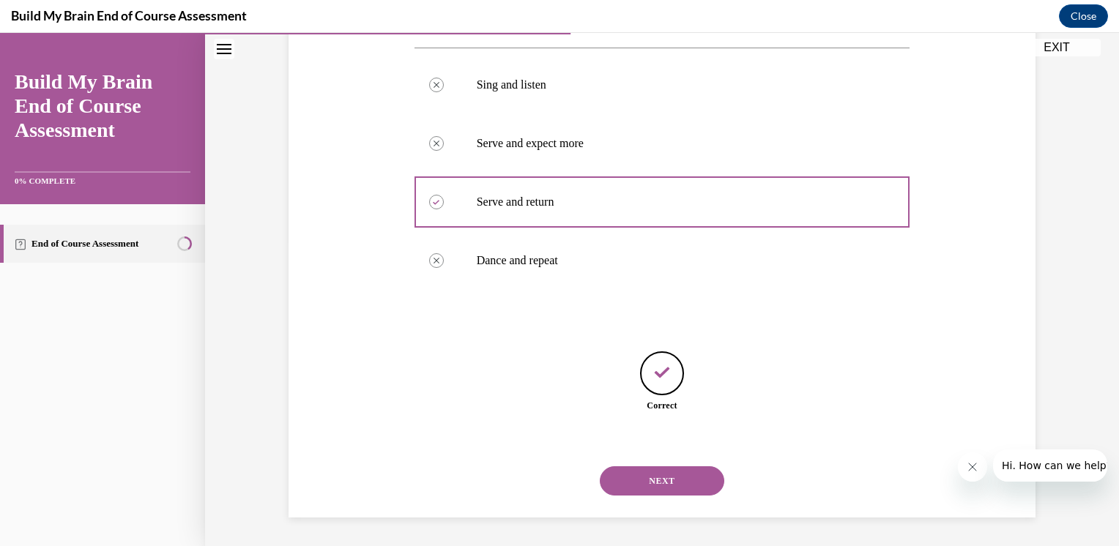
click at [674, 476] on button "NEXT" at bounding box center [662, 481] width 125 height 29
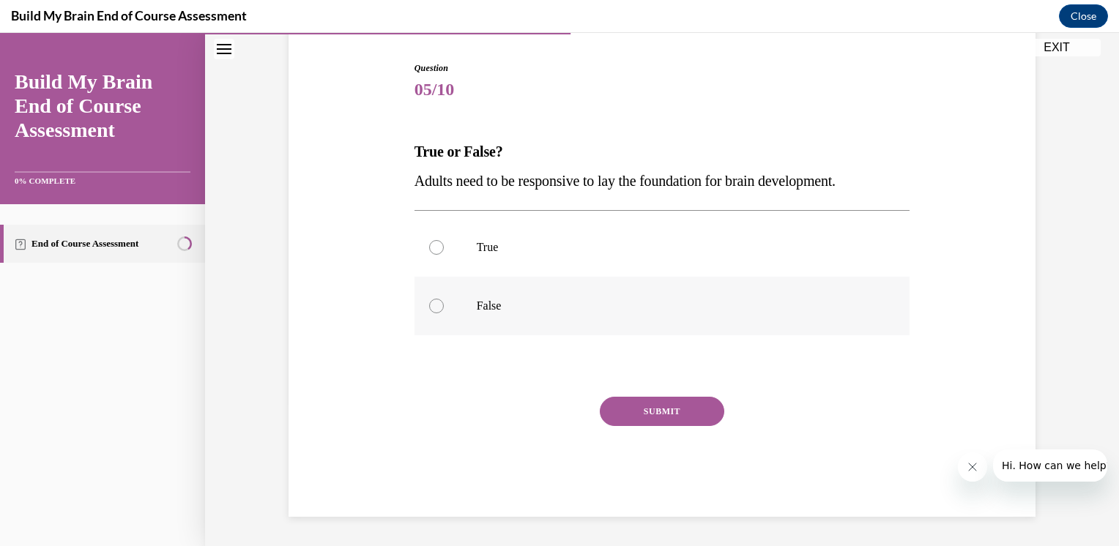
scroll to position [141, 0]
click at [429, 248] on div at bounding box center [436, 248] width 15 height 15
click at [429, 248] on input "True" at bounding box center [436, 248] width 15 height 15
radio input "true"
click at [633, 415] on button "SUBMIT" at bounding box center [662, 412] width 125 height 29
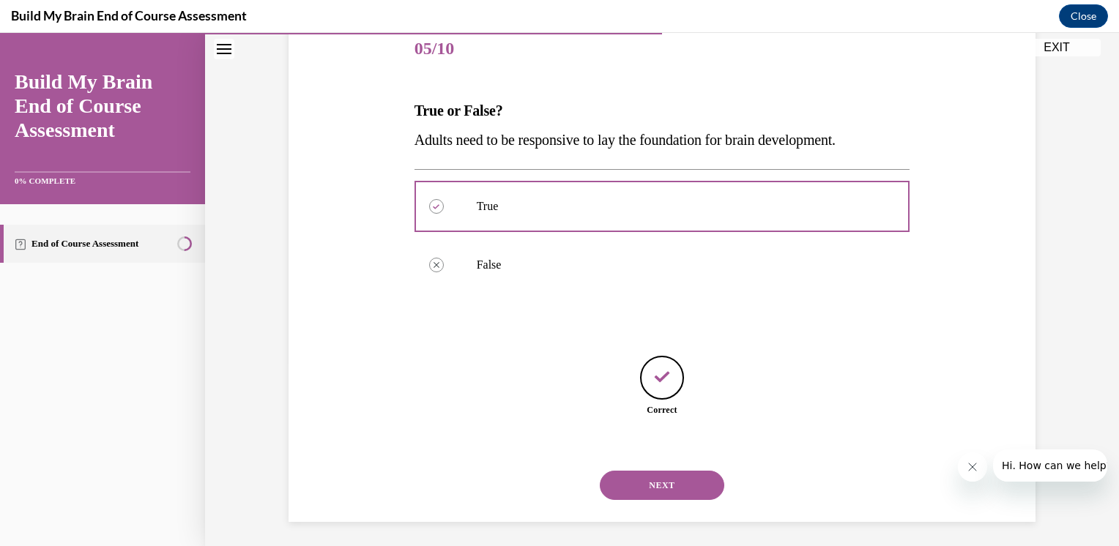
scroll to position [188, 0]
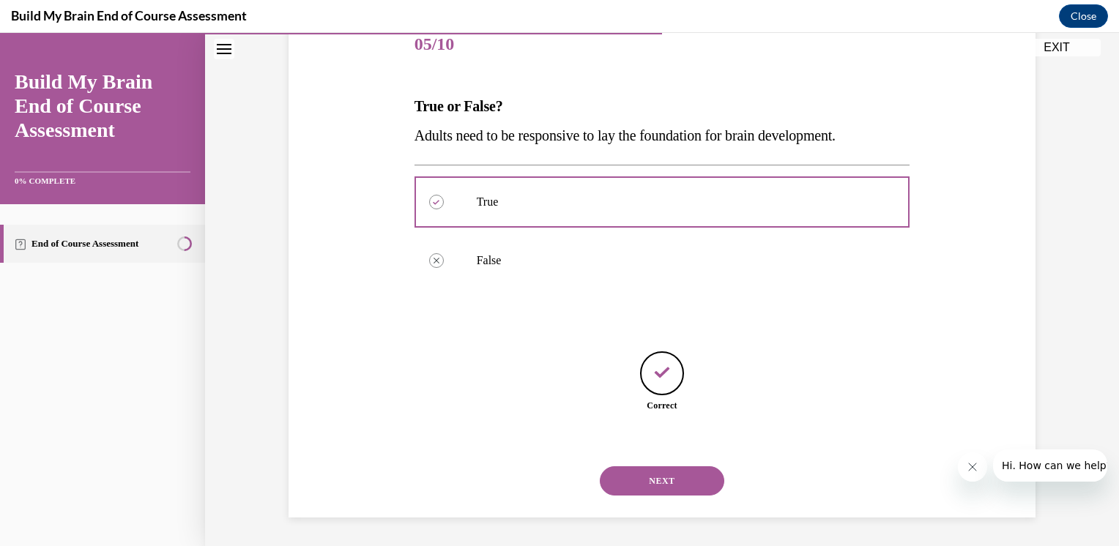
click at [632, 479] on button "NEXT" at bounding box center [662, 481] width 125 height 29
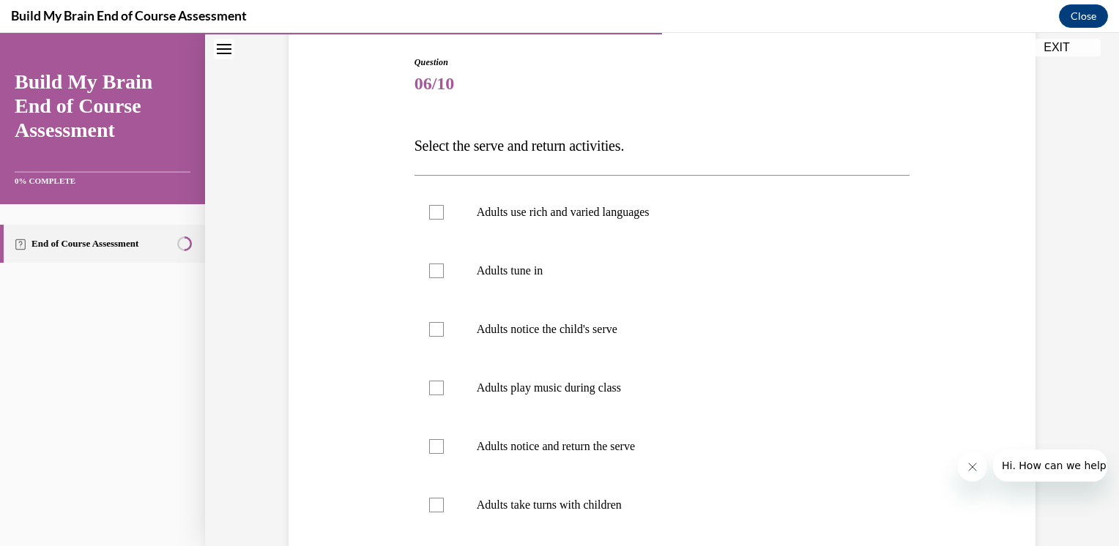
scroll to position [221, 0]
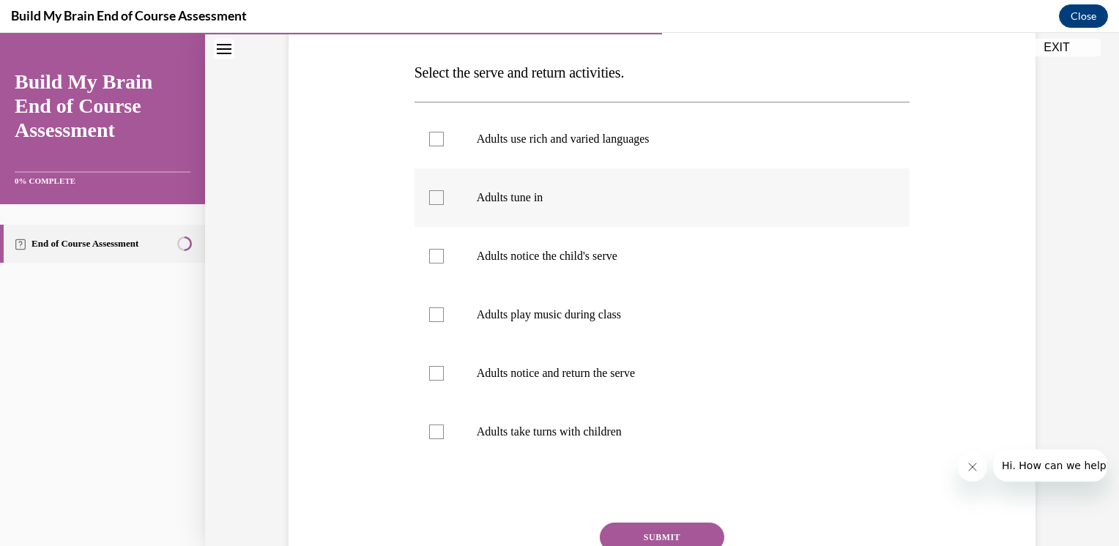
click at [436, 193] on div at bounding box center [436, 197] width 15 height 15
click at [436, 193] on input "Adults tune in" at bounding box center [436, 197] width 15 height 15
checkbox input "true"
click at [434, 257] on div at bounding box center [436, 256] width 15 height 15
click at [434, 257] on input "Adults notice the child's serve" at bounding box center [436, 256] width 15 height 15
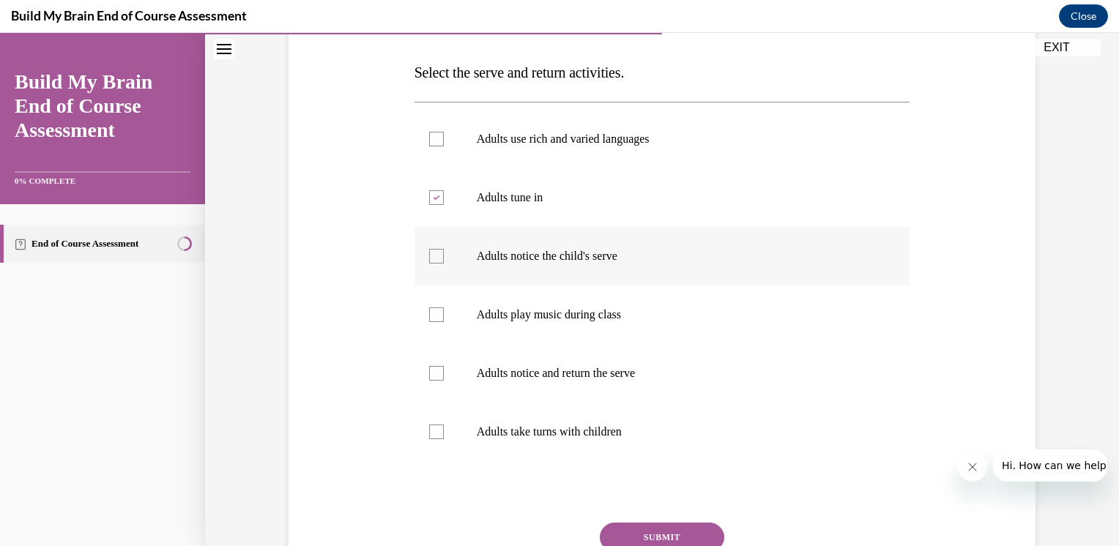
checkbox input "true"
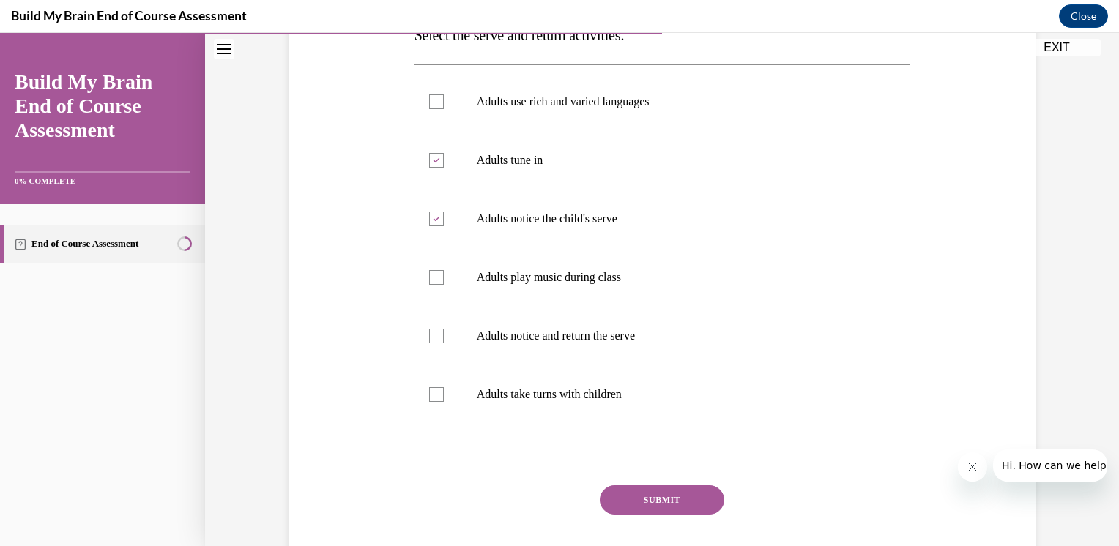
scroll to position [294, 0]
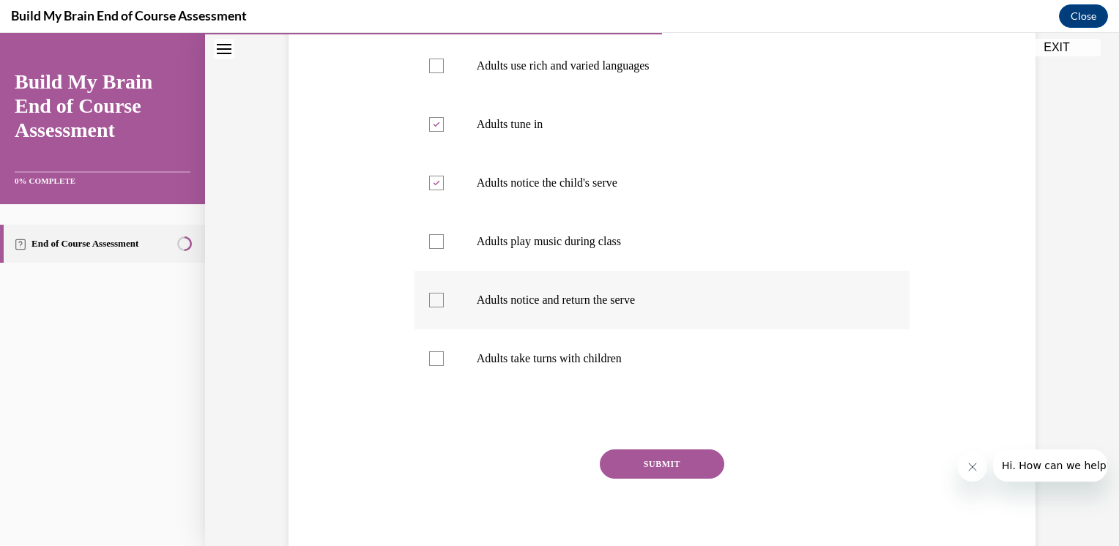
click at [434, 301] on div at bounding box center [436, 300] width 15 height 15
click at [434, 301] on input "Adults notice and return the serve" at bounding box center [436, 300] width 15 height 15
checkbox input "true"
click at [434, 362] on div at bounding box center [436, 359] width 15 height 15
click at [434, 362] on input "Adults take turns with children" at bounding box center [436, 359] width 15 height 15
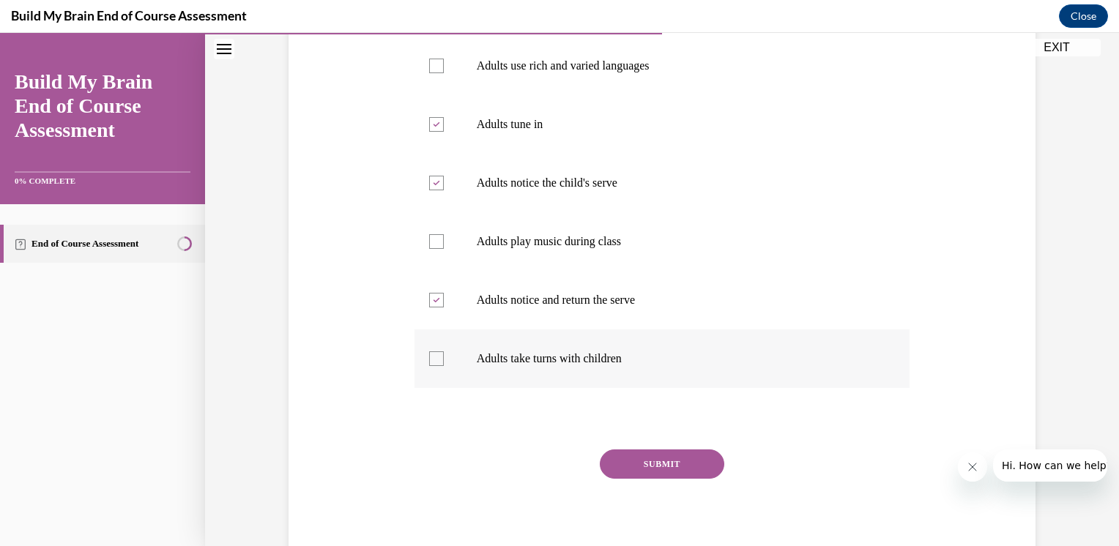
checkbox input "true"
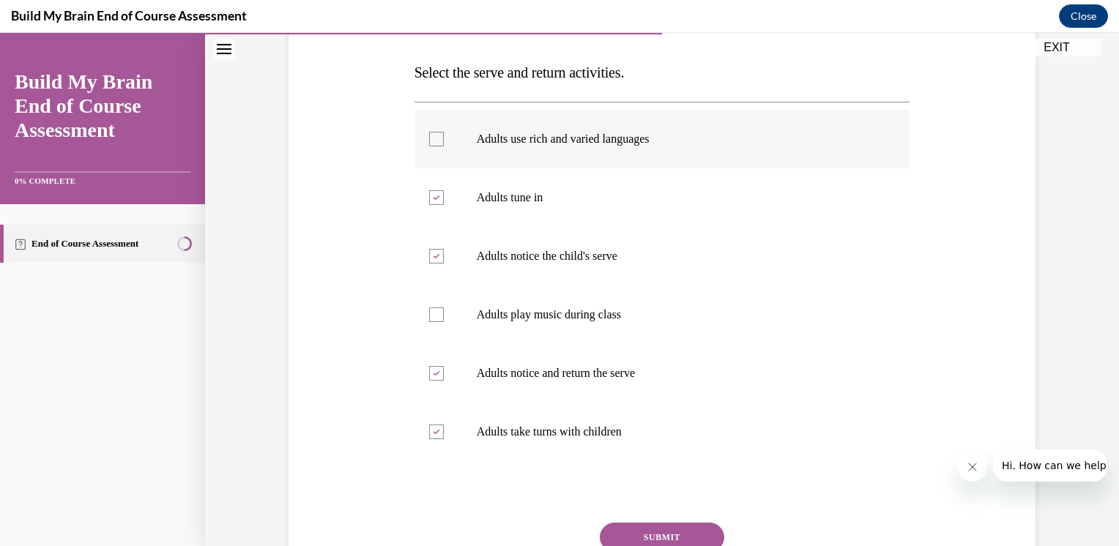
click at [429, 142] on div at bounding box center [436, 139] width 15 height 15
click at [429, 142] on input "Adults use rich and varied languages" at bounding box center [436, 139] width 15 height 15
checkbox input "true"
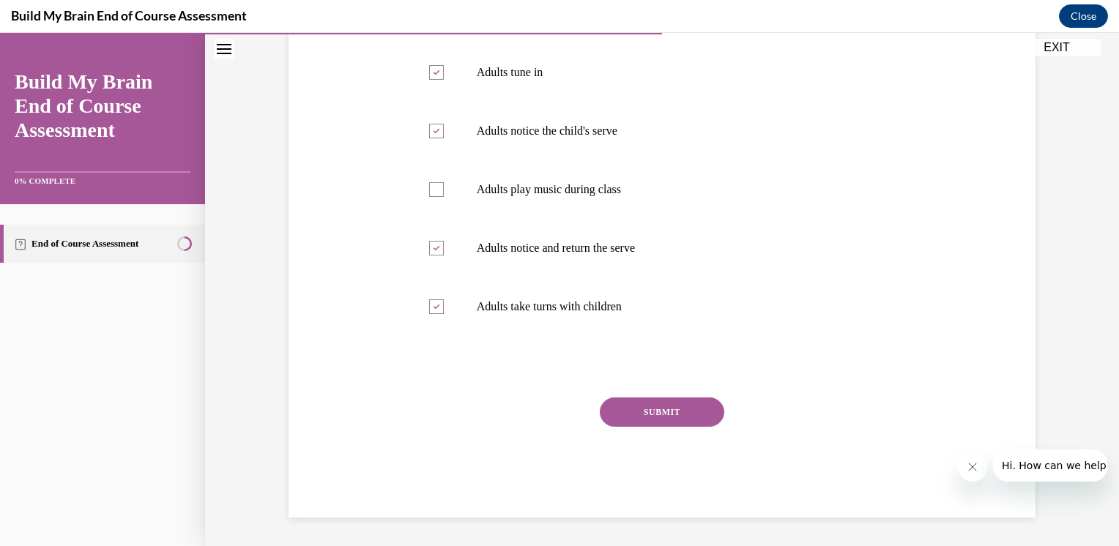
click at [689, 420] on button "SUBMIT" at bounding box center [662, 412] width 125 height 29
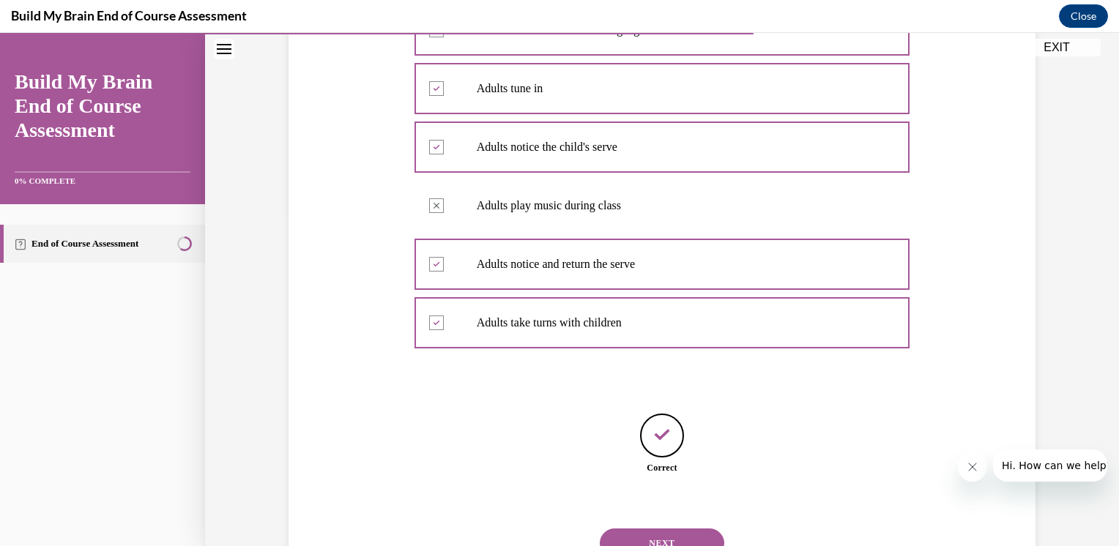
scroll to position [393, 0]
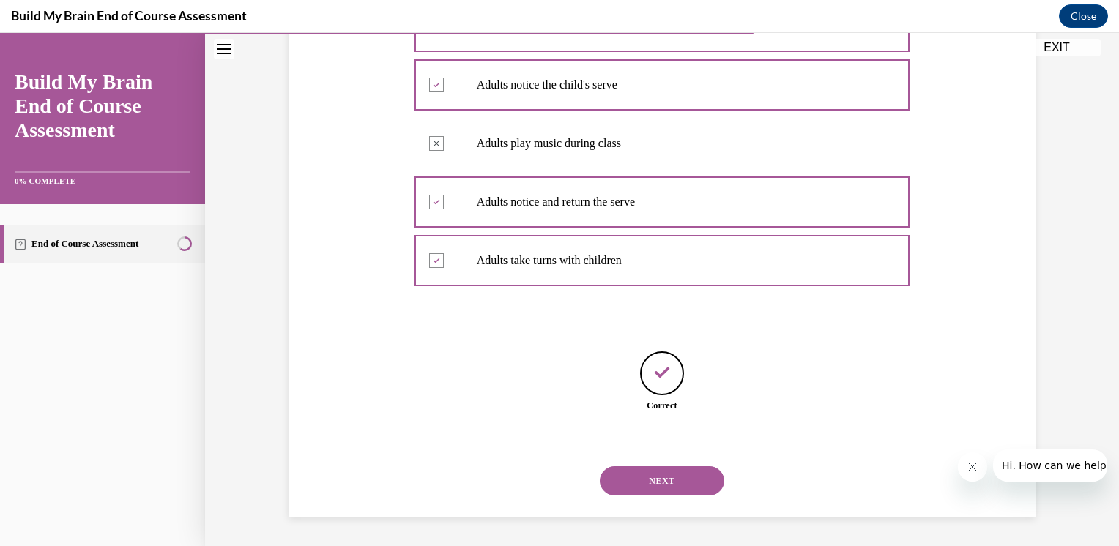
click at [658, 475] on button "NEXT" at bounding box center [662, 481] width 125 height 29
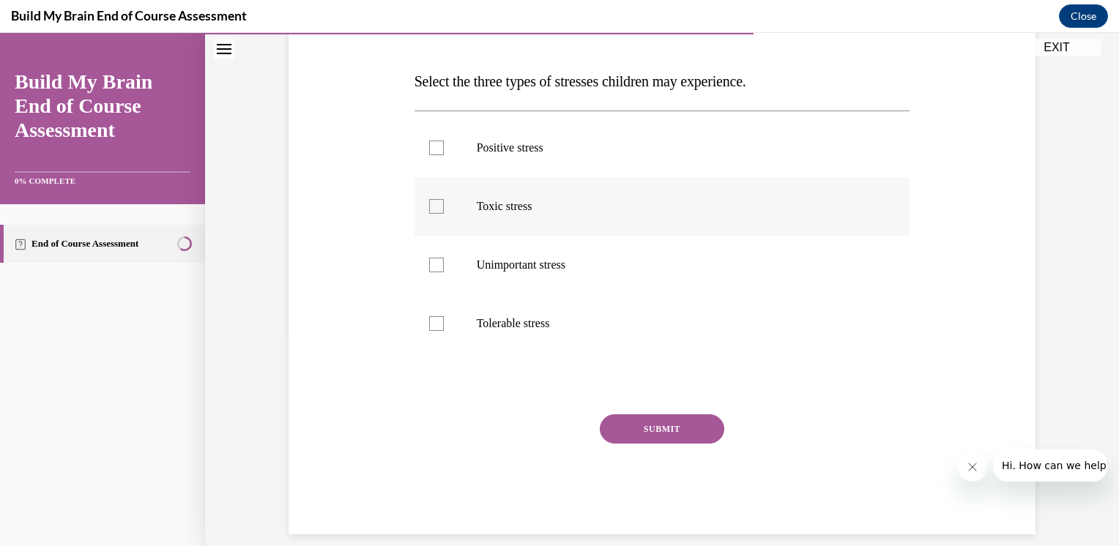
scroll to position [220, 0]
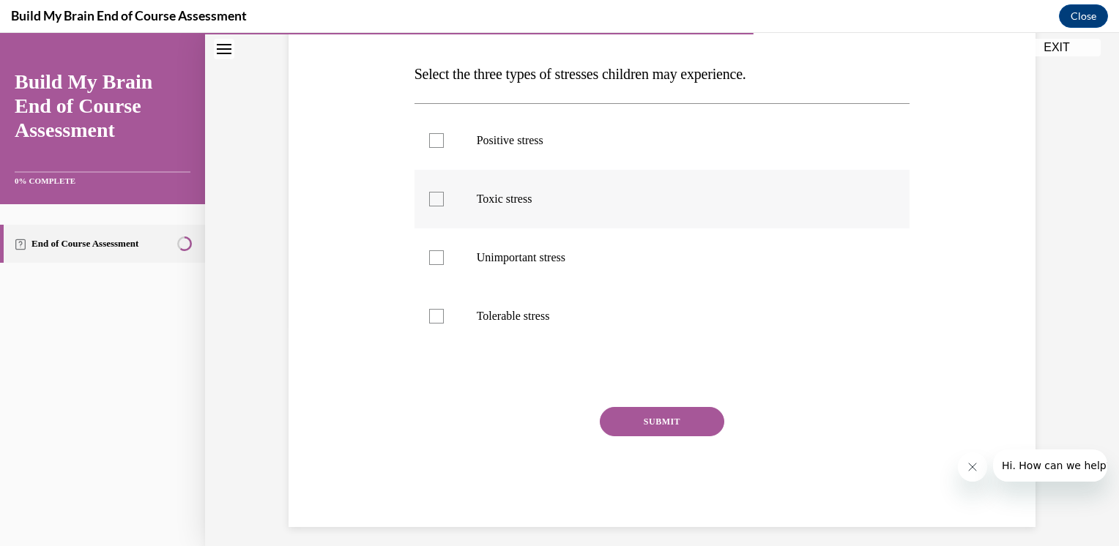
click at [434, 198] on div at bounding box center [436, 199] width 15 height 15
click at [434, 198] on input "Toxic stress" at bounding box center [436, 199] width 15 height 15
checkbox input "true"
click at [435, 317] on div at bounding box center [436, 316] width 15 height 15
click at [435, 317] on input "Tolerable stress" at bounding box center [436, 316] width 15 height 15
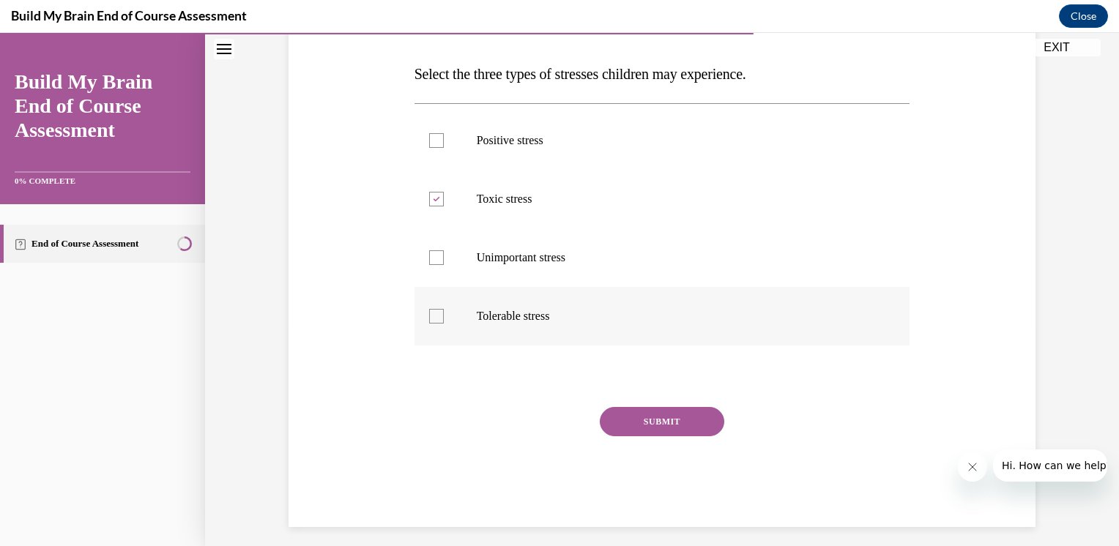
checkbox input "true"
click at [427, 149] on label "Positive stress" at bounding box center [663, 140] width 496 height 59
click at [429, 148] on input "Positive stress" at bounding box center [436, 140] width 15 height 15
checkbox input "true"
click at [653, 420] on button "SUBMIT" at bounding box center [662, 421] width 125 height 29
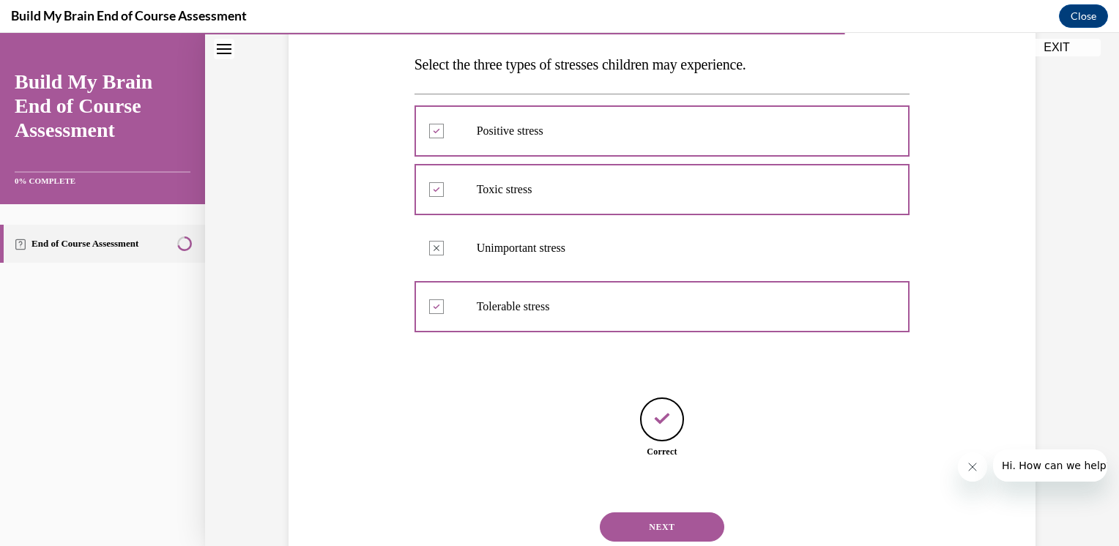
scroll to position [275, 0]
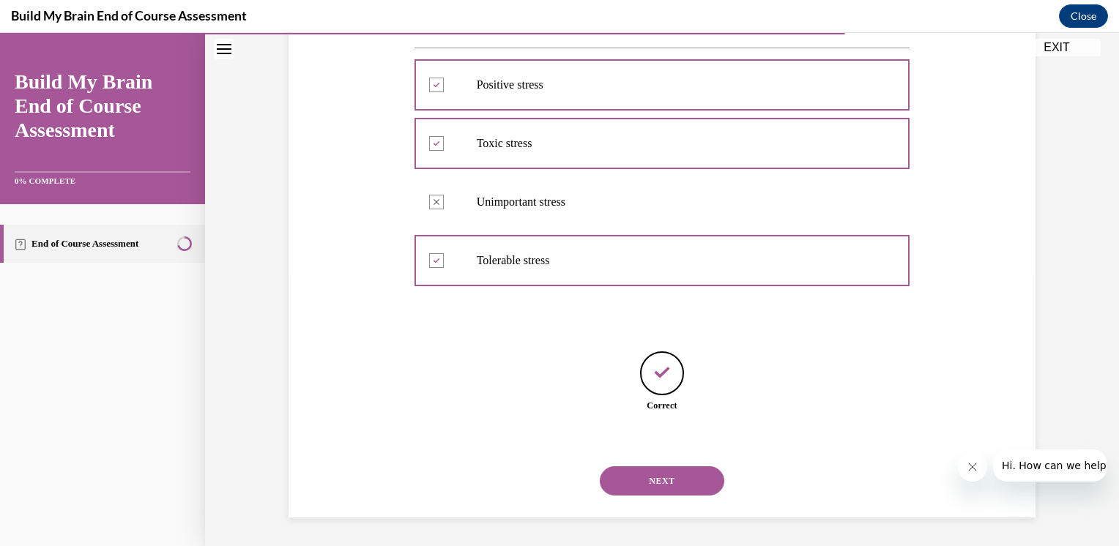
click at [680, 478] on button "NEXT" at bounding box center [662, 481] width 125 height 29
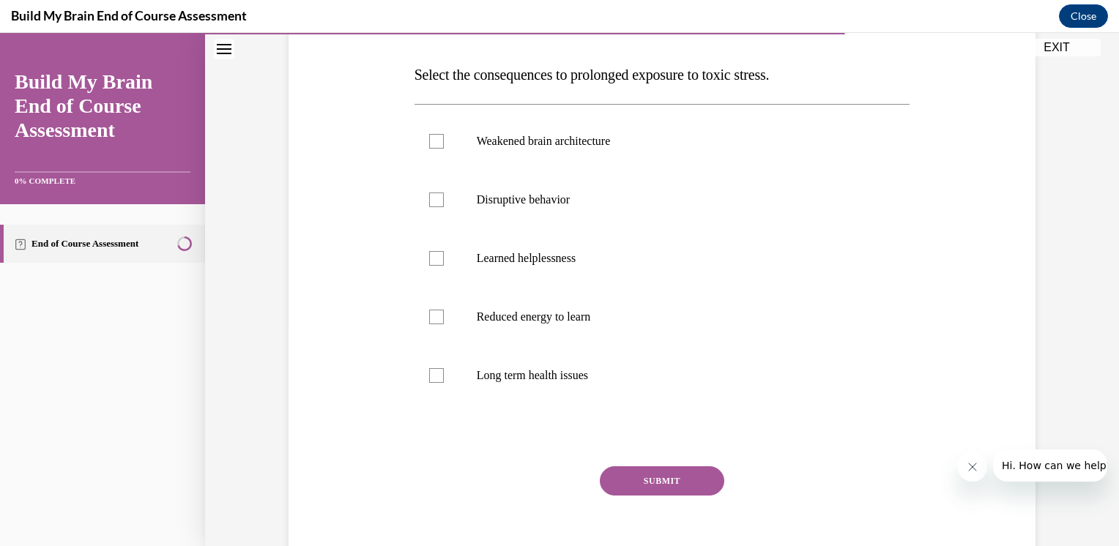
scroll to position [220, 0]
click at [429, 146] on div at bounding box center [436, 140] width 15 height 15
click at [429, 146] on input "Weakened brain architecture" at bounding box center [436, 140] width 15 height 15
checkbox input "true"
click at [434, 372] on div at bounding box center [436, 375] width 15 height 15
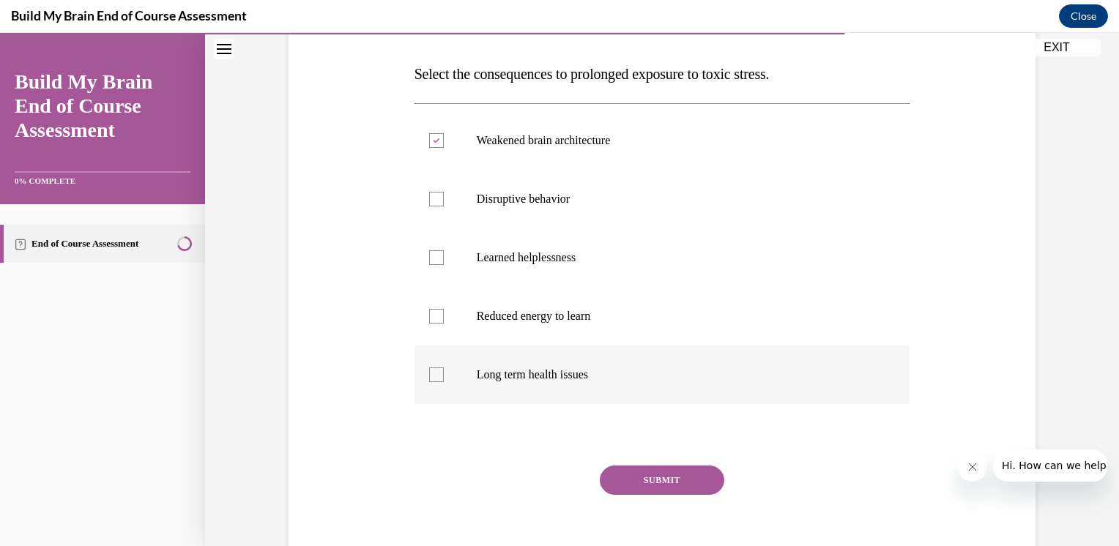
click at [434, 372] on input "Long term health issues" at bounding box center [436, 375] width 15 height 15
checkbox input "true"
click at [628, 481] on button "SUBMIT" at bounding box center [662, 480] width 125 height 29
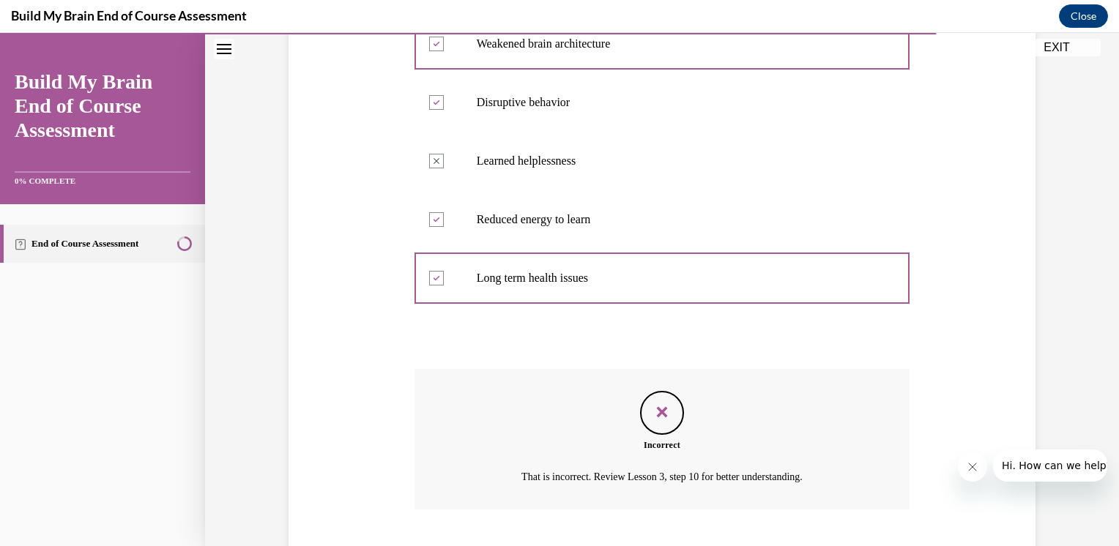
scroll to position [407, 0]
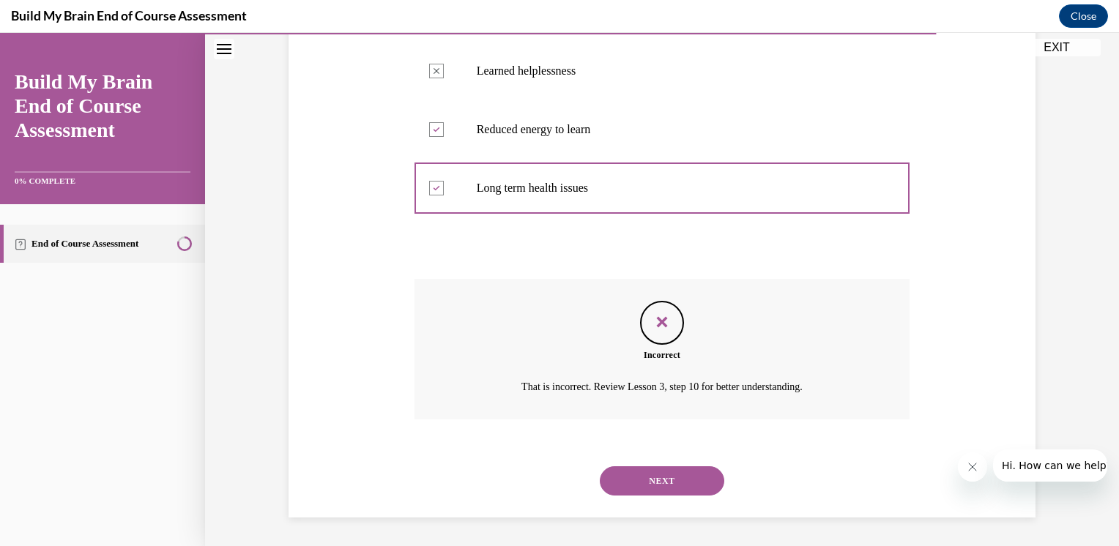
click at [637, 479] on button "NEXT" at bounding box center [662, 481] width 125 height 29
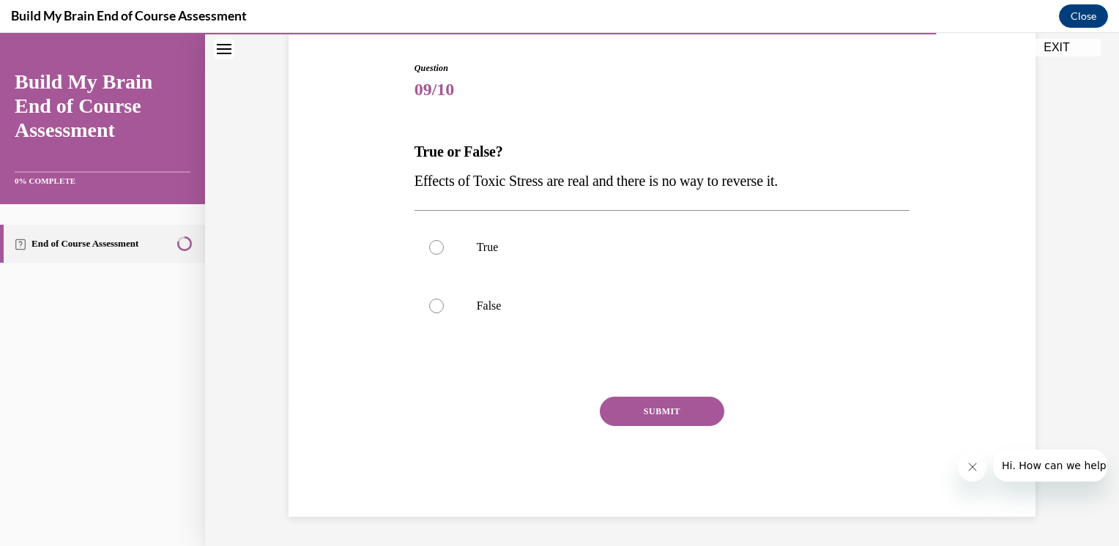
scroll to position [141, 0]
click at [434, 309] on div at bounding box center [436, 307] width 15 height 15
click at [434, 309] on input "False" at bounding box center [436, 307] width 15 height 15
radio input "true"
click at [647, 409] on button "SUBMIT" at bounding box center [662, 412] width 125 height 29
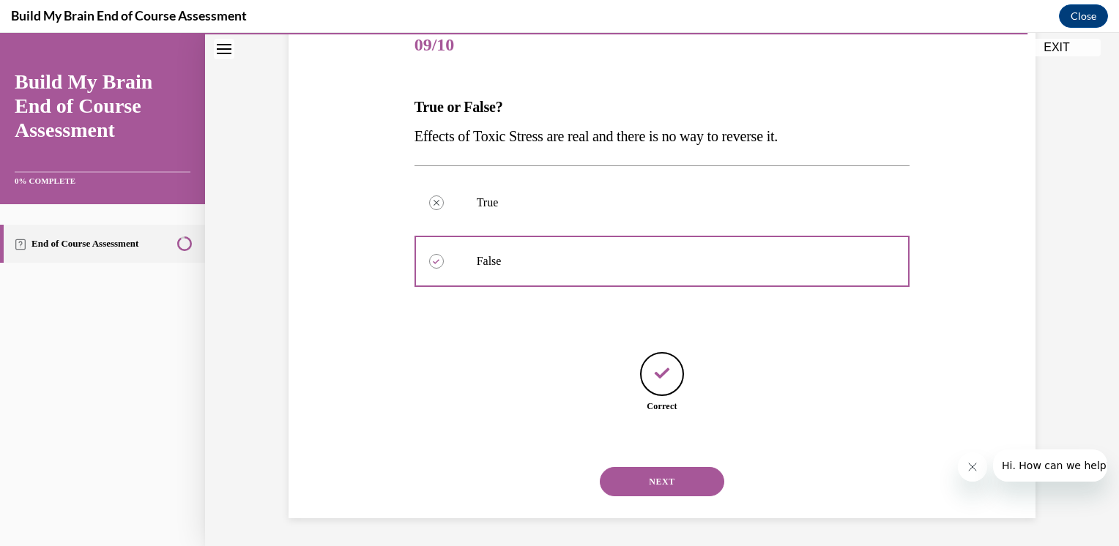
scroll to position [188, 0]
click at [684, 495] on button "NEXT" at bounding box center [662, 481] width 125 height 29
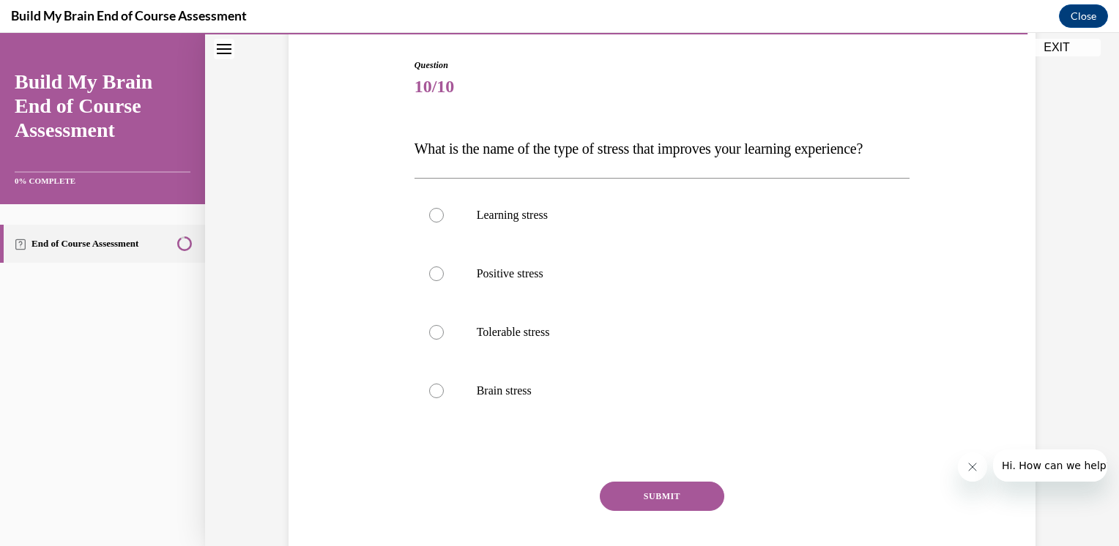
scroll to position [147, 0]
click at [431, 279] on div at bounding box center [436, 271] width 15 height 15
click at [431, 279] on input "Positive stress" at bounding box center [436, 271] width 15 height 15
radio input "true"
click at [645, 509] on button "SUBMIT" at bounding box center [662, 494] width 125 height 29
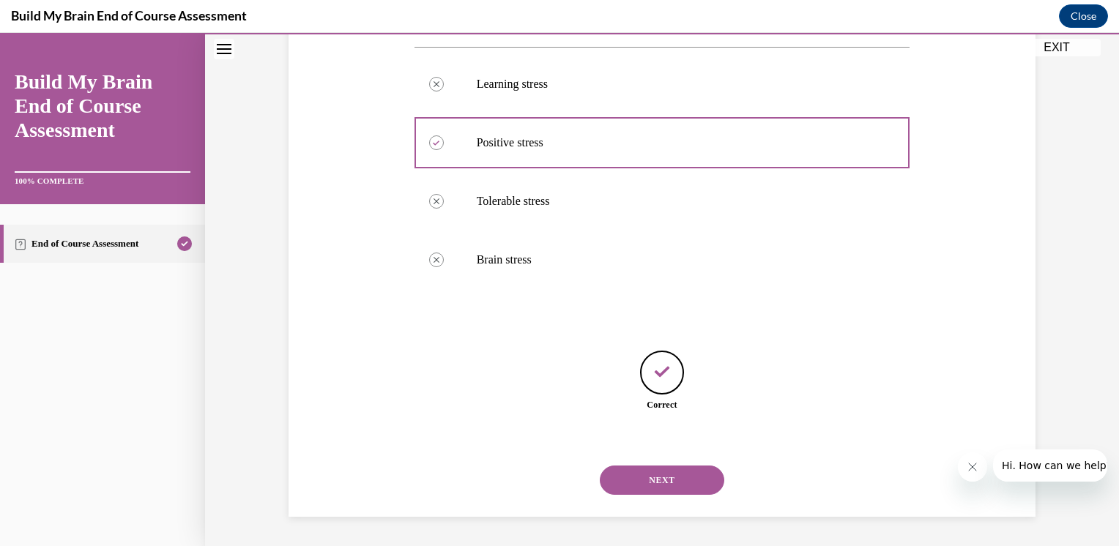
scroll to position [305, 0]
click at [621, 485] on button "NEXT" at bounding box center [662, 480] width 125 height 29
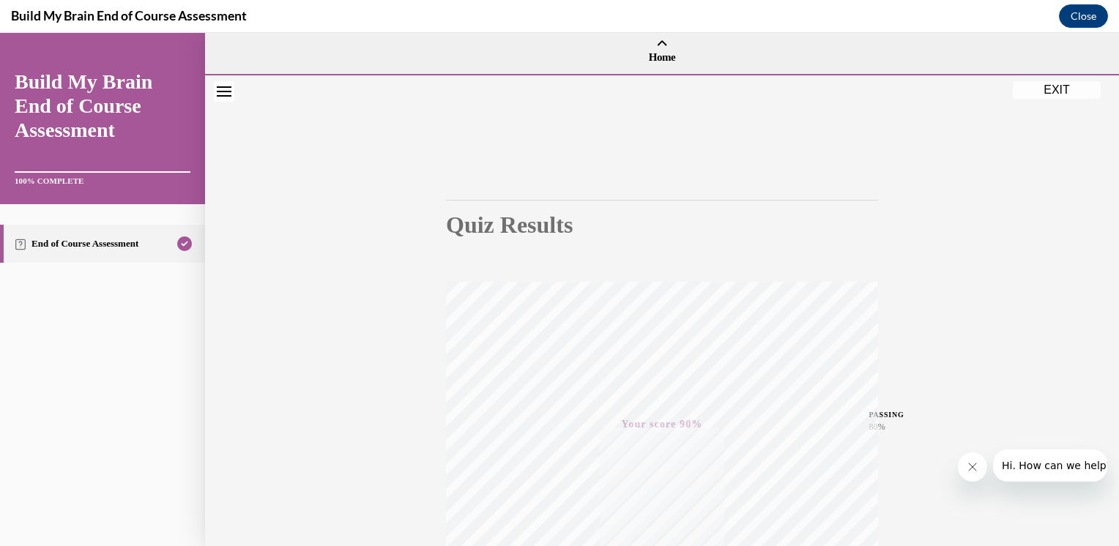
scroll to position [0, 0]
click at [1043, 95] on button "EXIT" at bounding box center [1057, 93] width 88 height 18
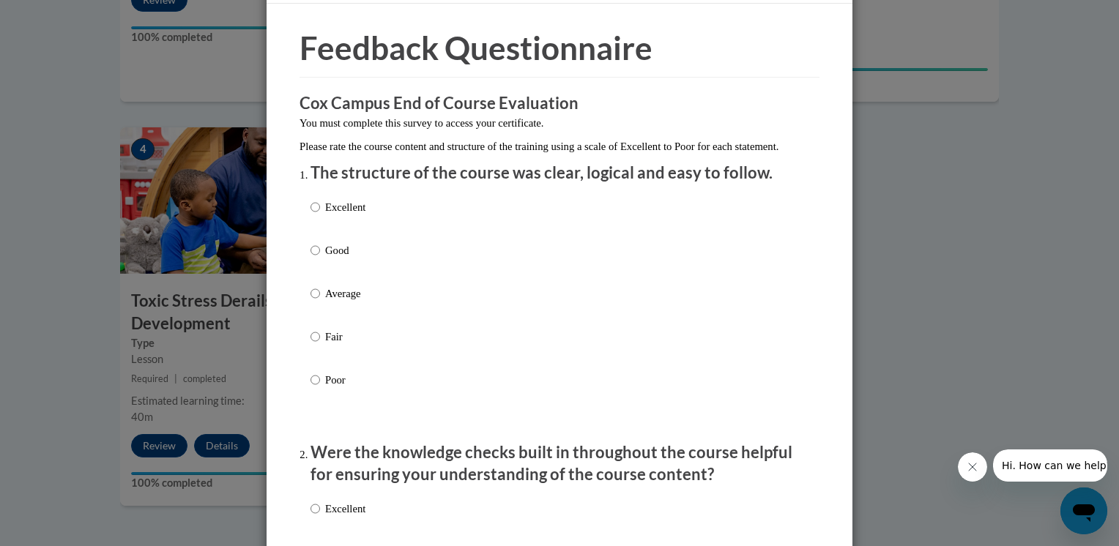
scroll to position [73, 0]
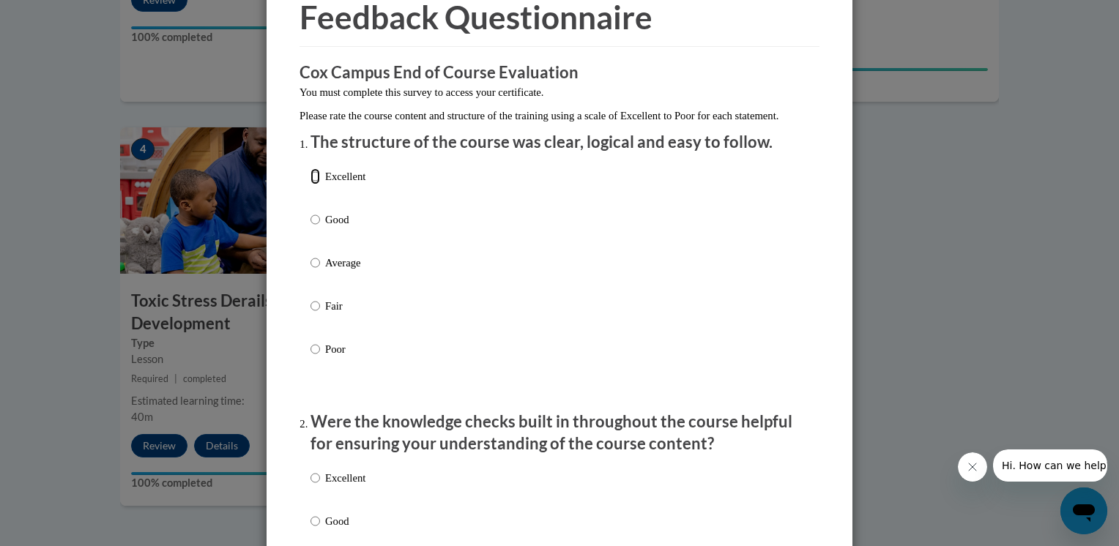
click at [311, 185] on input "Excellent" at bounding box center [316, 176] width 10 height 16
radio input "true"
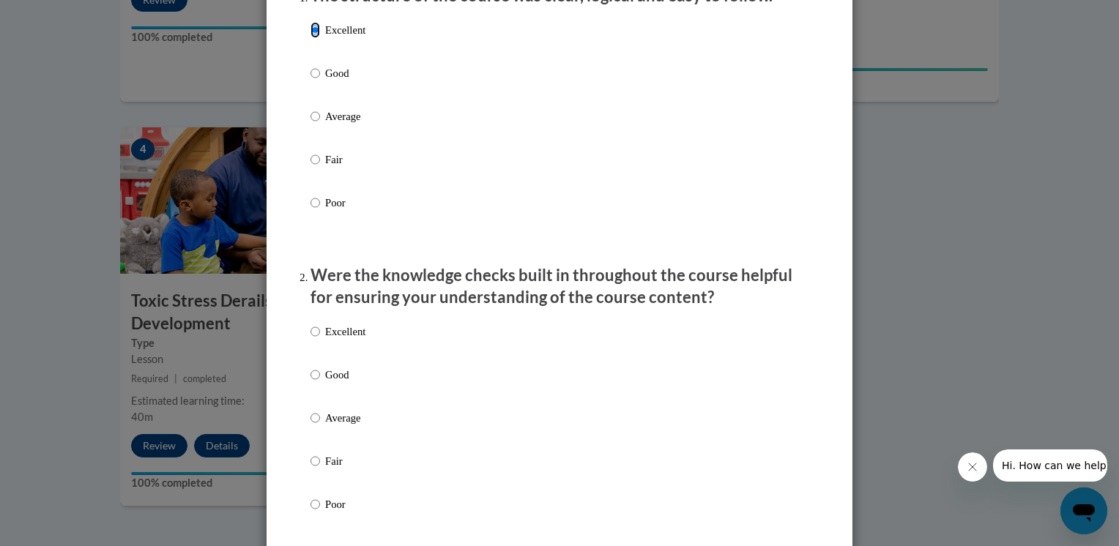
scroll to position [293, 0]
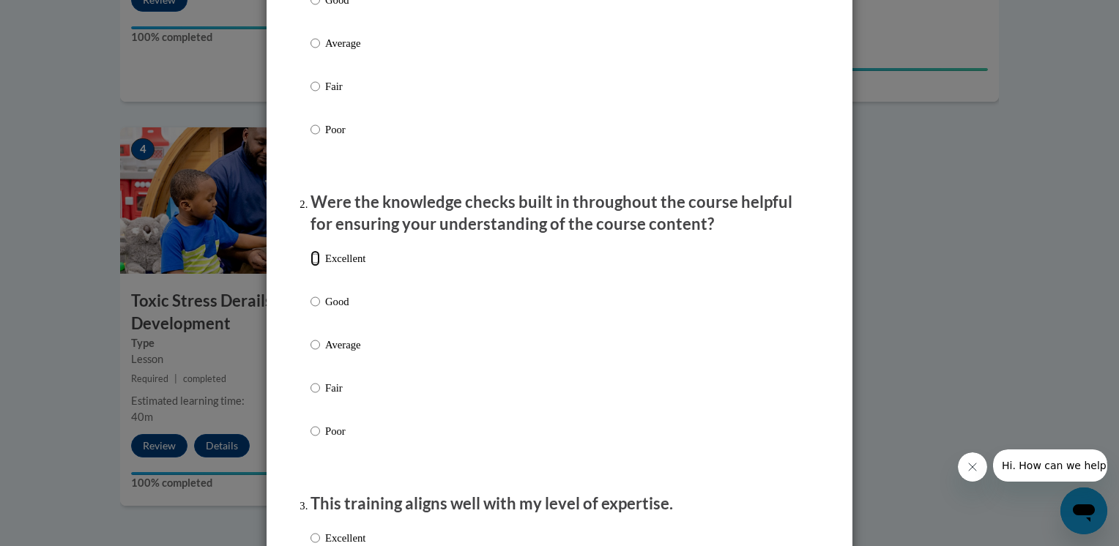
click at [311, 267] on input "Excellent" at bounding box center [316, 259] width 10 height 16
radio input "true"
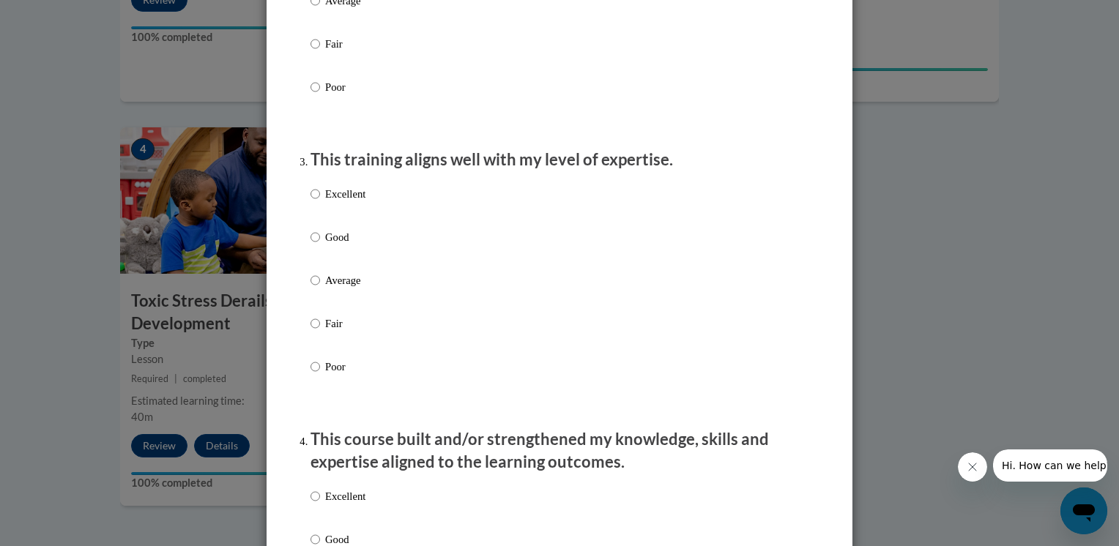
scroll to position [659, 0]
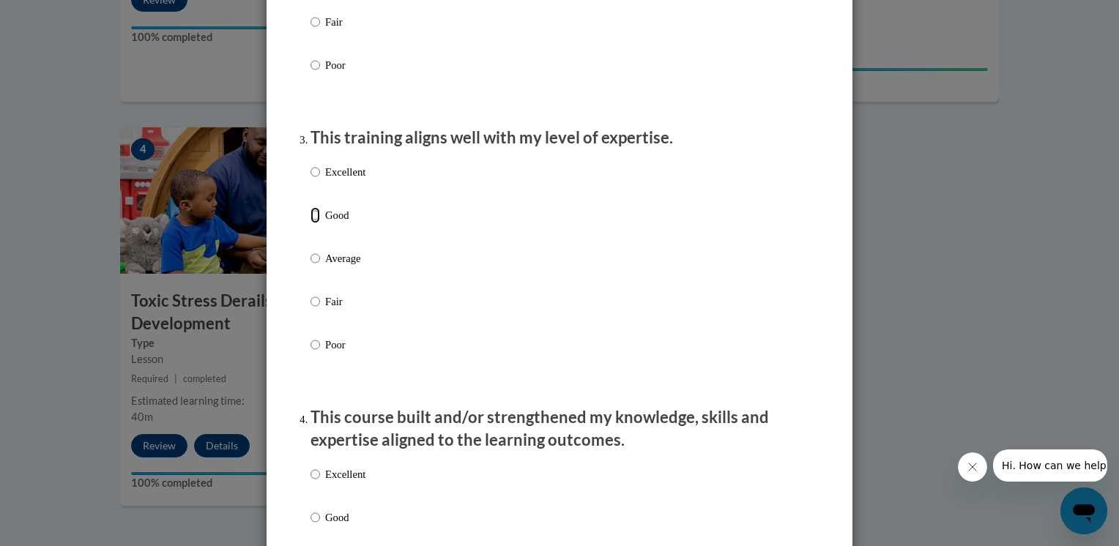
click at [311, 223] on input "Good" at bounding box center [316, 215] width 10 height 16
radio input "true"
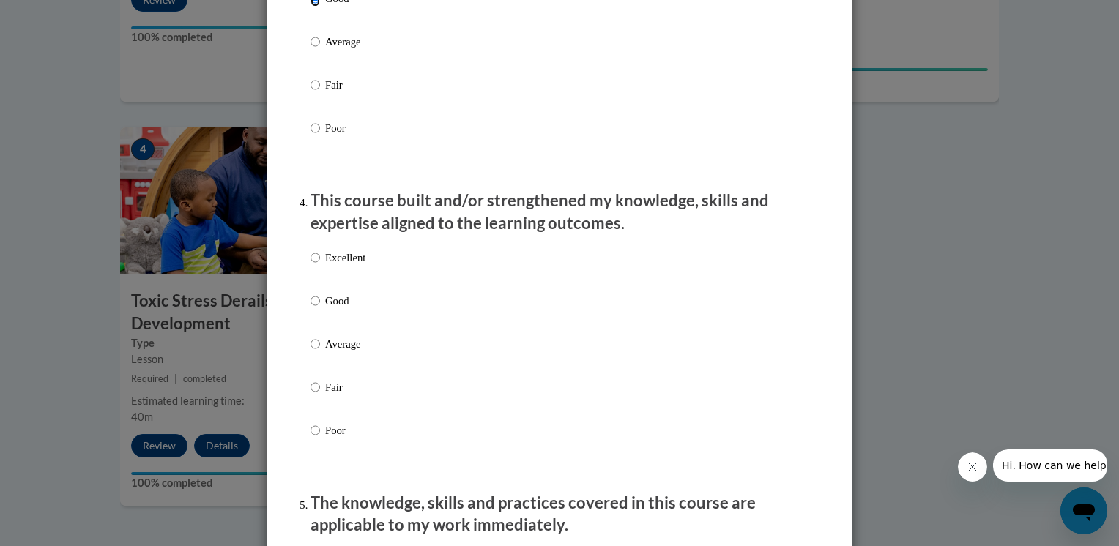
scroll to position [879, 0]
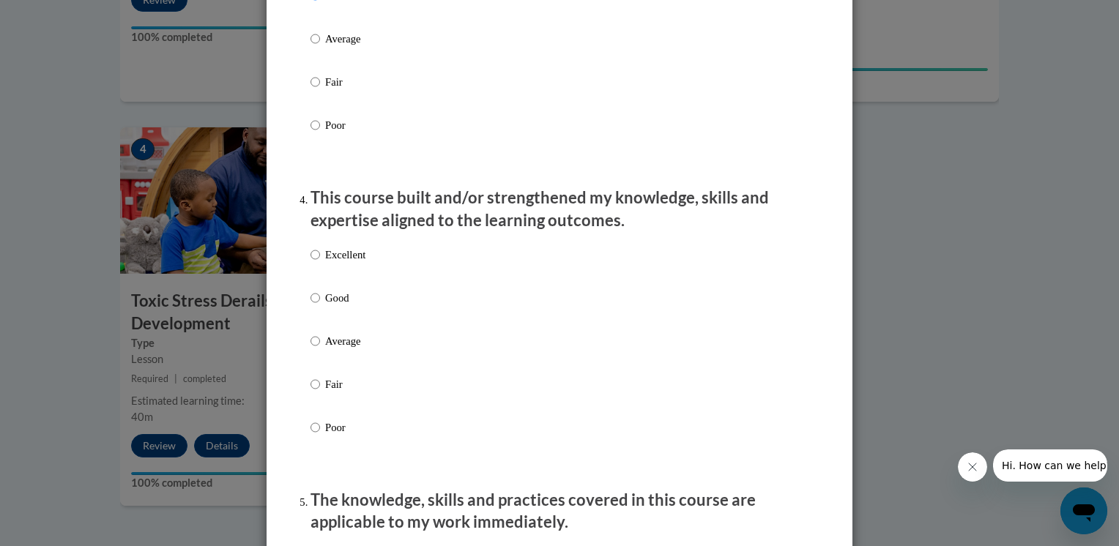
click at [333, 263] on p "Excellent" at bounding box center [345, 255] width 40 height 16
click at [320, 263] on input "Excellent" at bounding box center [316, 255] width 10 height 16
radio input "true"
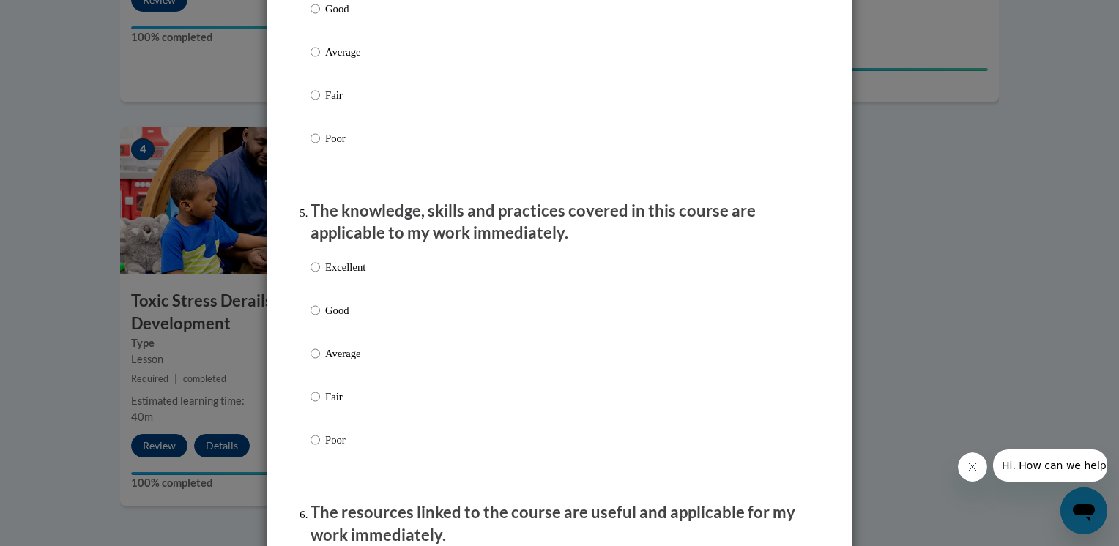
scroll to position [1172, 0]
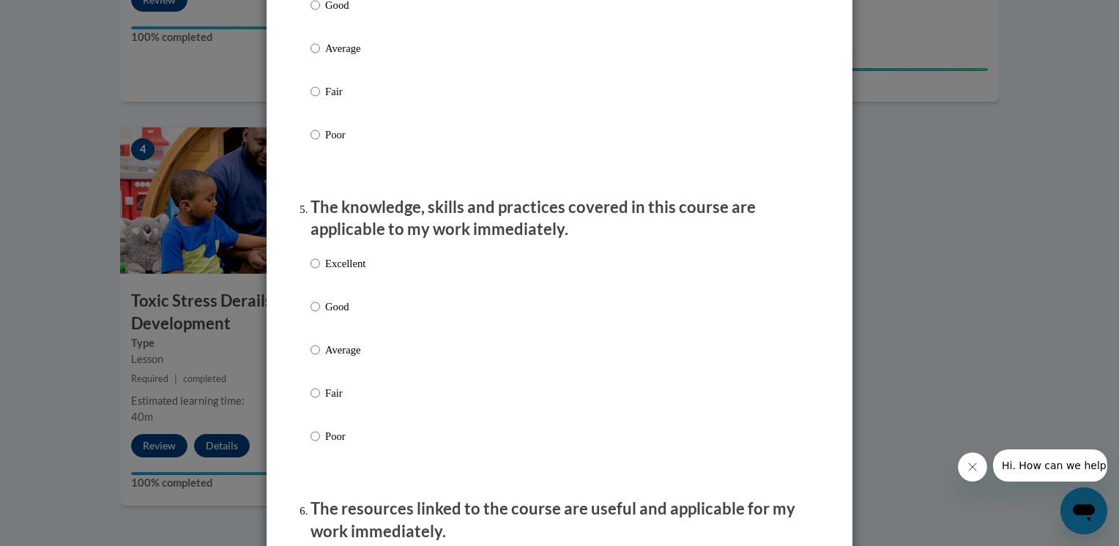
click at [315, 319] on label "Good" at bounding box center [338, 319] width 55 height 40
click at [315, 315] on input "Good" at bounding box center [316, 307] width 10 height 16
radio input "true"
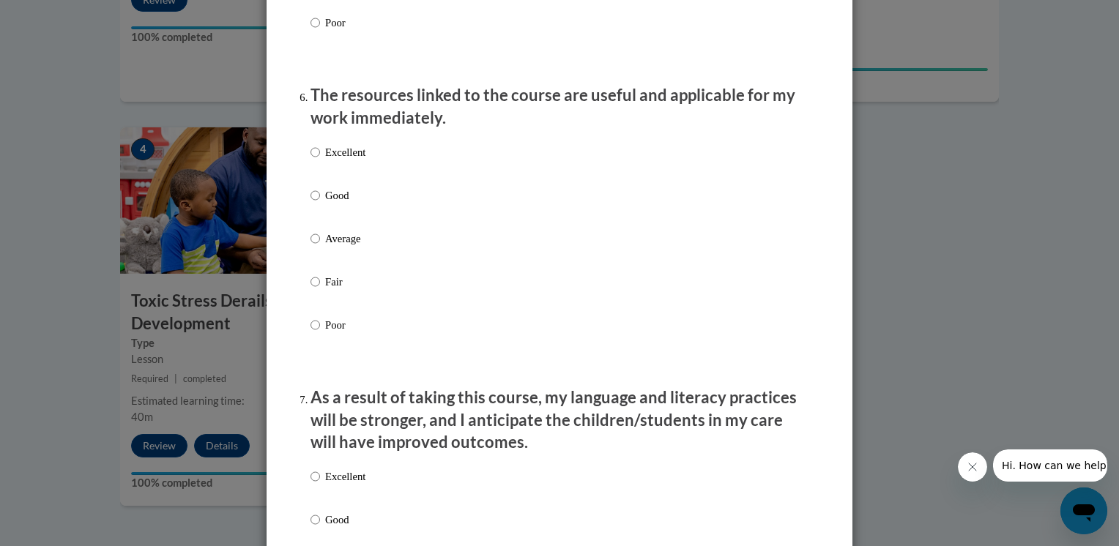
scroll to position [1611, 0]
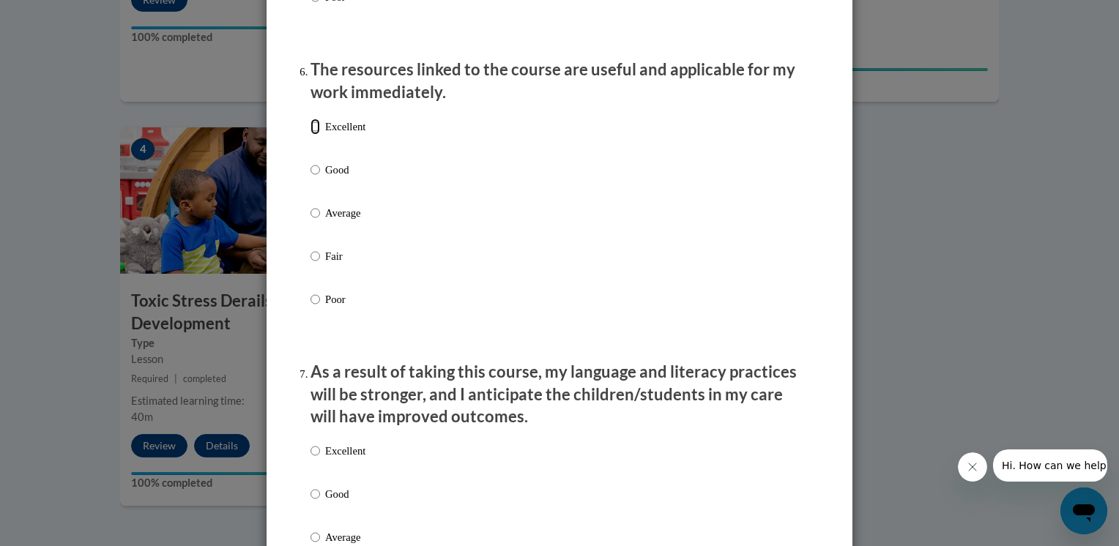
click at [311, 135] on input "Excellent" at bounding box center [316, 127] width 10 height 16
radio input "true"
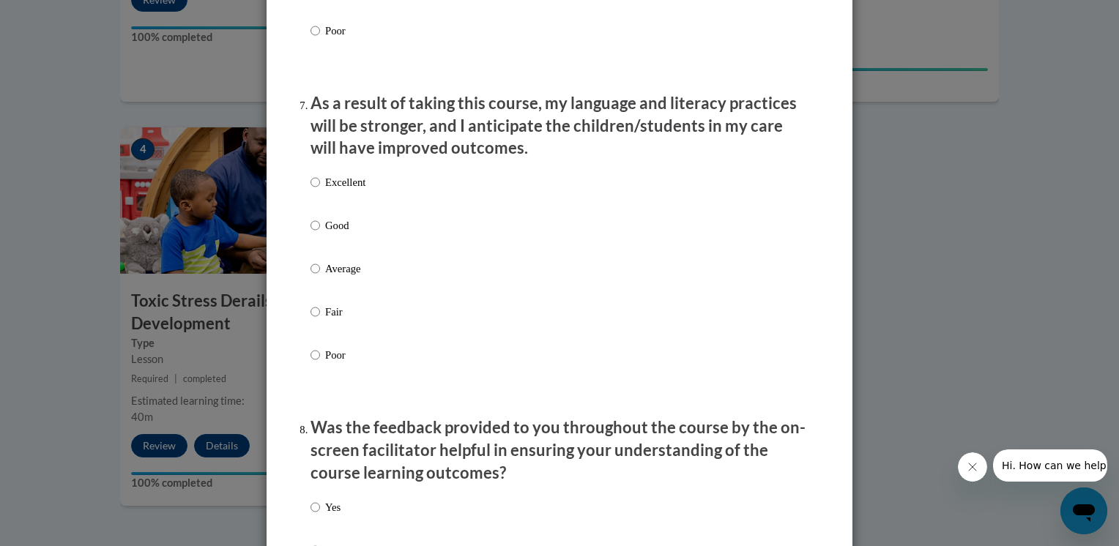
scroll to position [1904, 0]
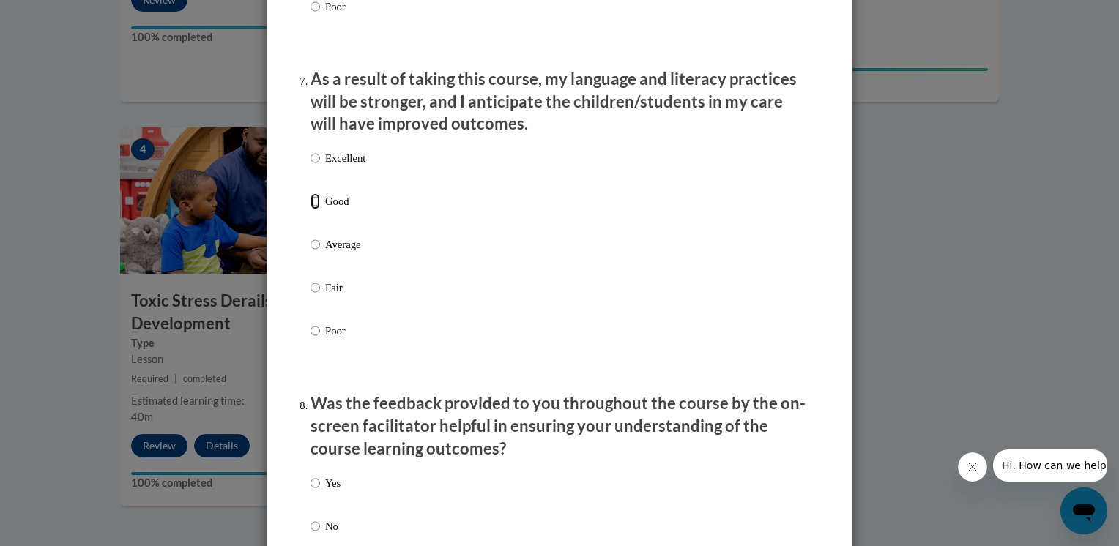
click at [312, 209] on input "Good" at bounding box center [316, 201] width 10 height 16
radio input "true"
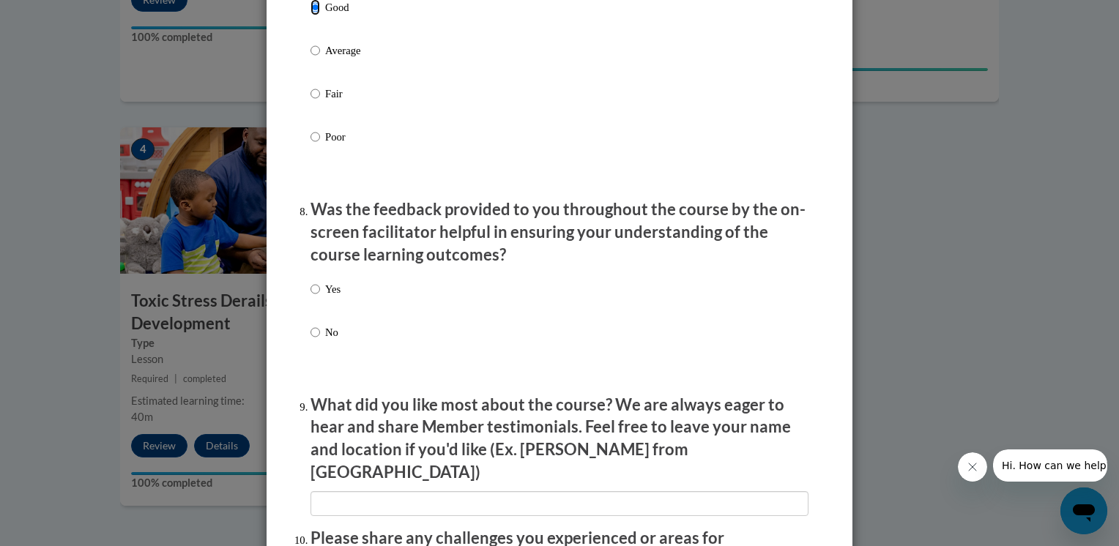
scroll to position [2124, 0]
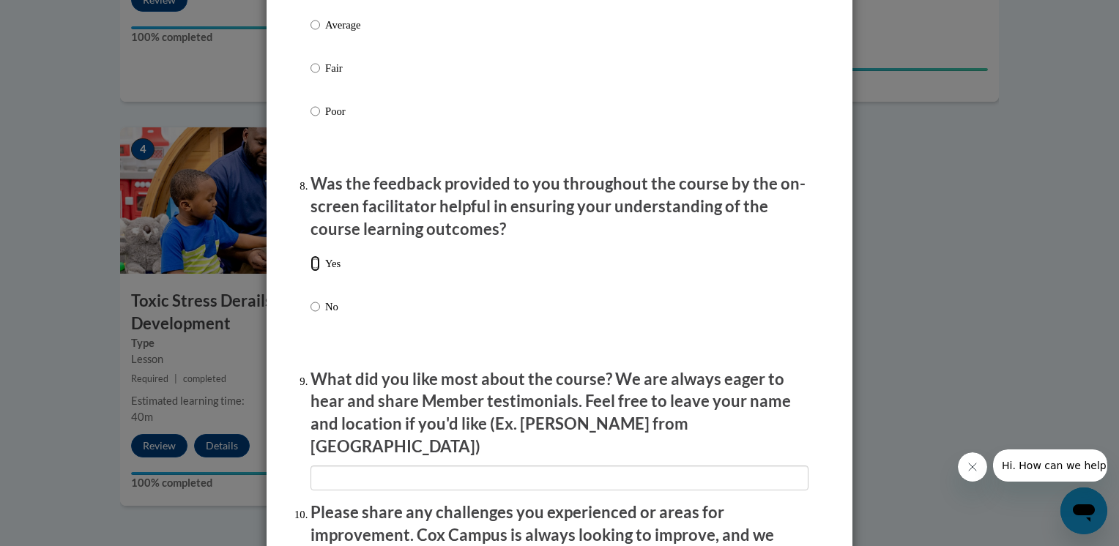
click at [313, 272] on input "Yes" at bounding box center [316, 264] width 10 height 16
radio input "true"
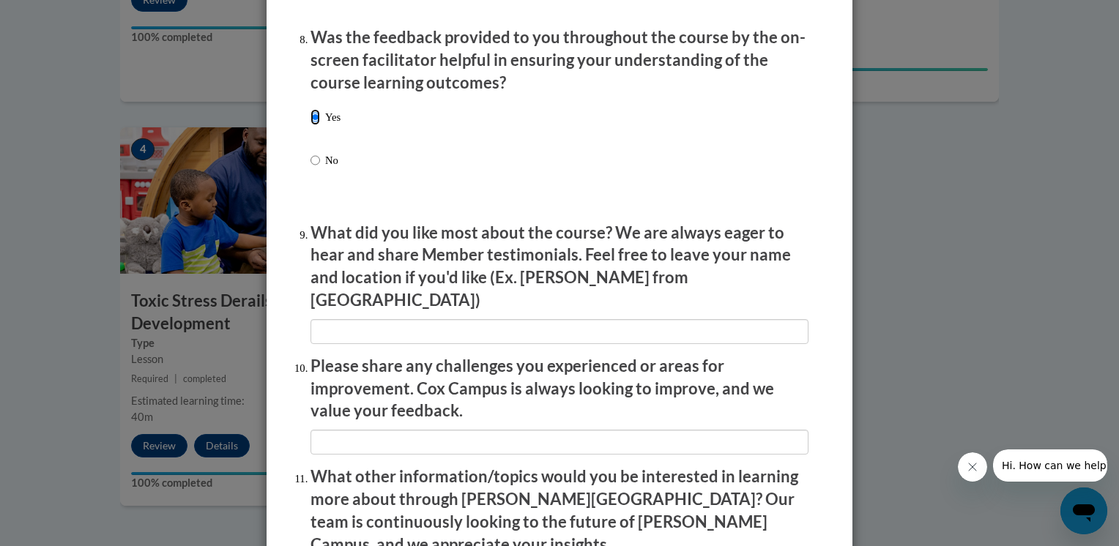
scroll to position [2344, 0]
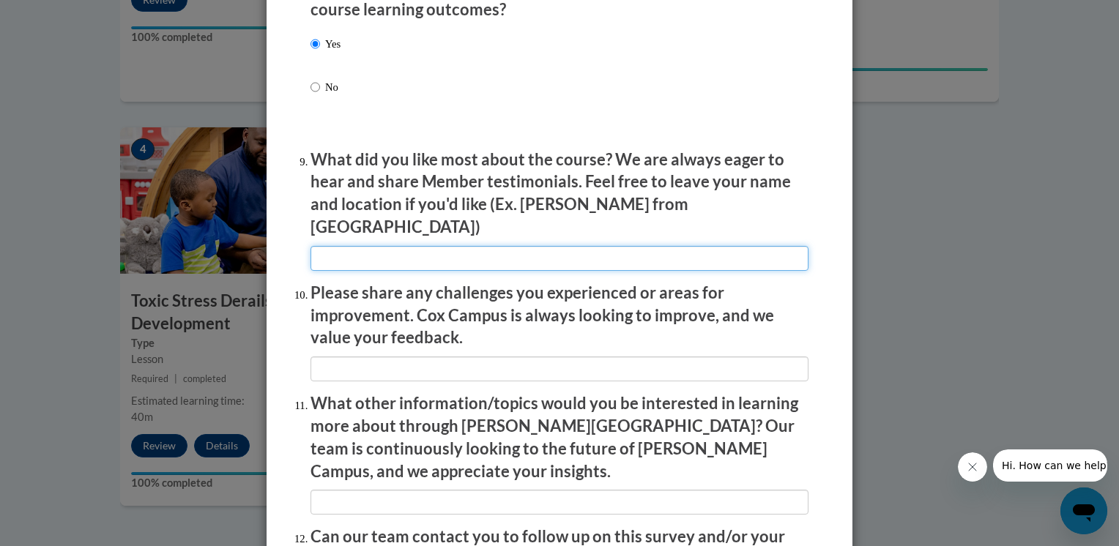
click at [609, 260] on input "textbox" at bounding box center [560, 258] width 498 height 25
type input "t"
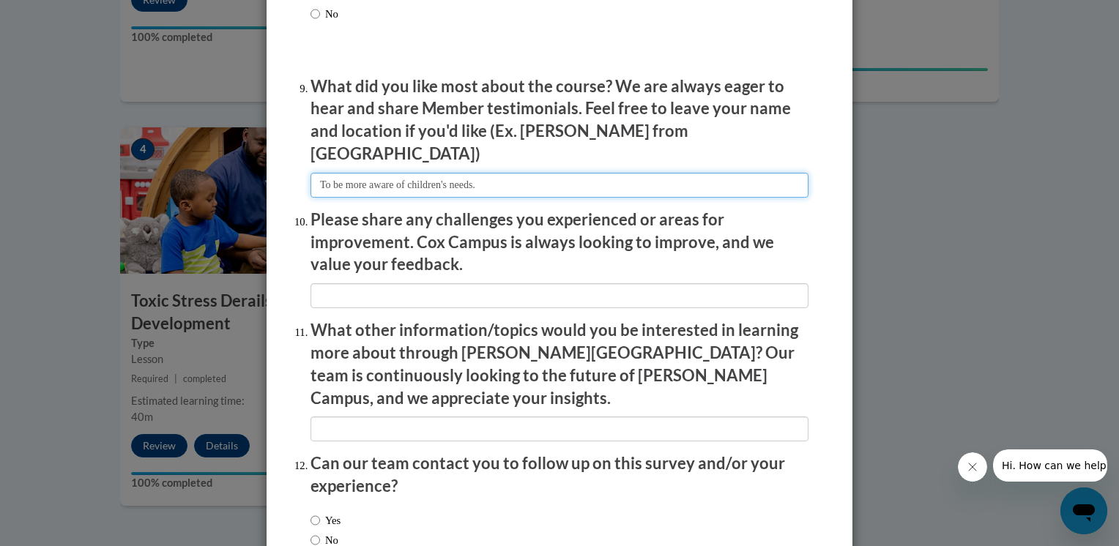
type input "To be more aware of children's needs."
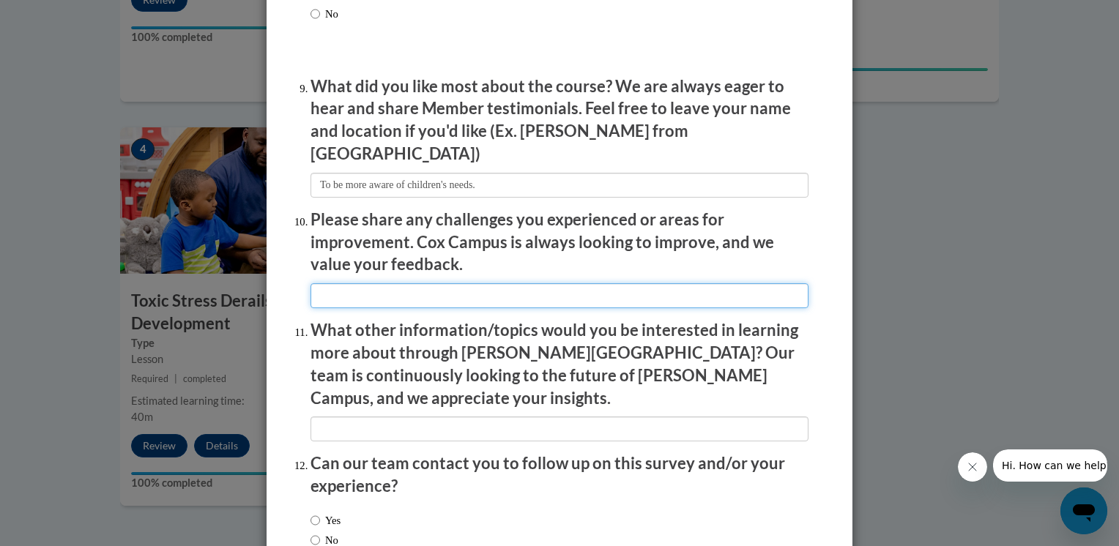
click at [461, 292] on input "textbox" at bounding box center [560, 295] width 498 height 25
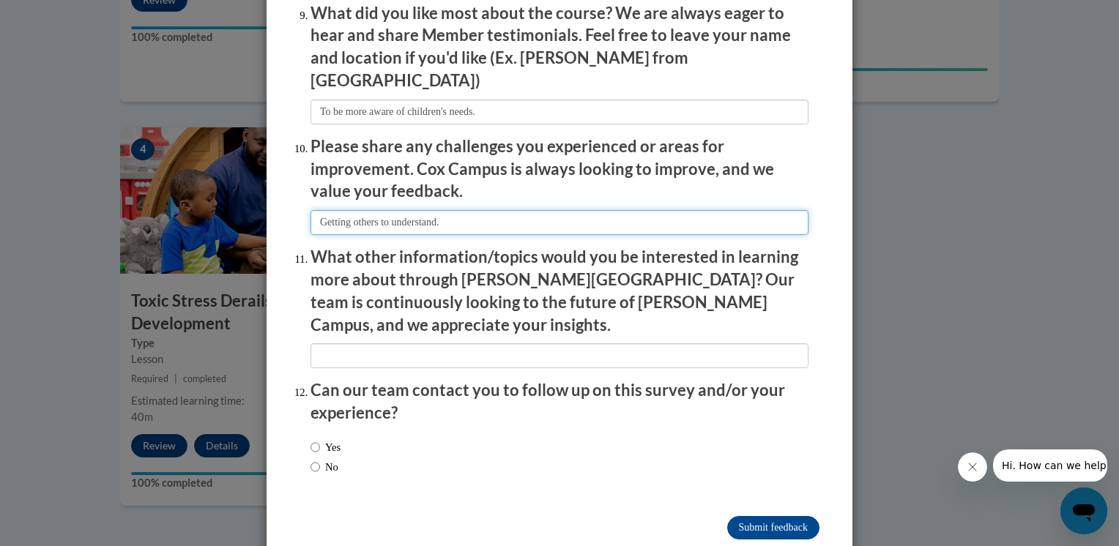
scroll to position [2504, 0]
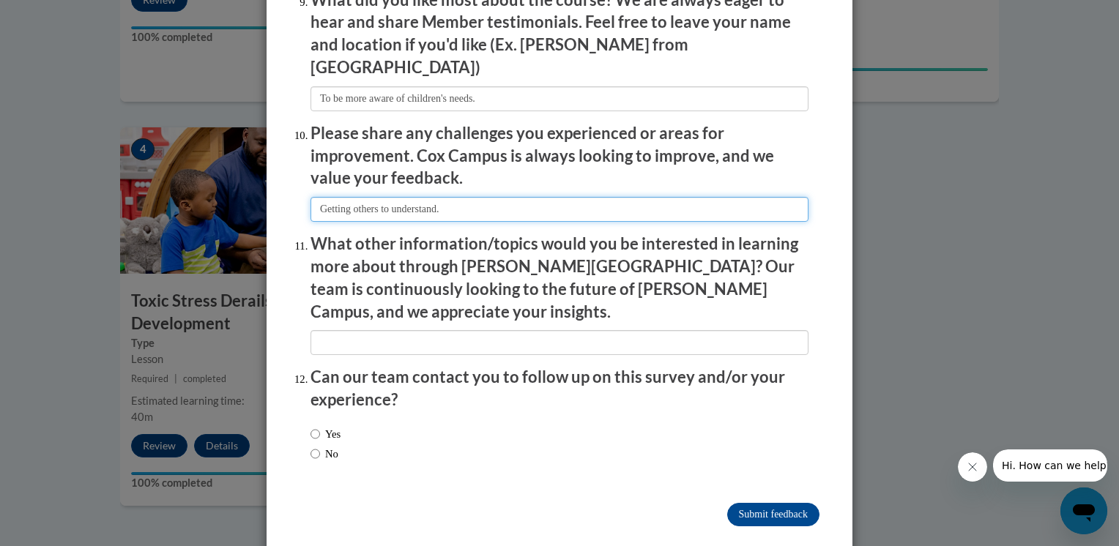
type input "Getting others to understand."
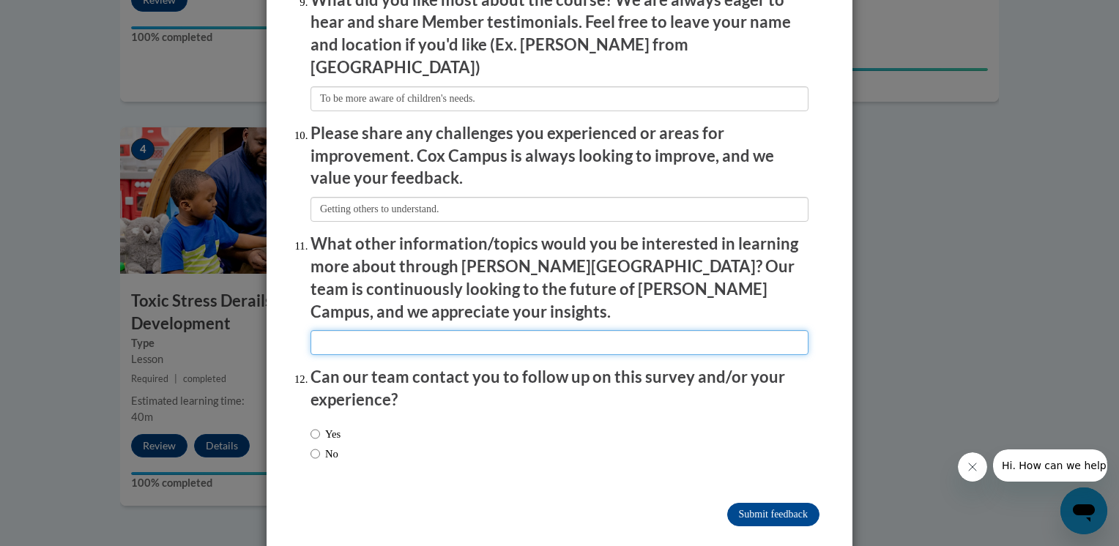
click at [468, 330] on input "textbox" at bounding box center [560, 342] width 498 height 25
type input "none"
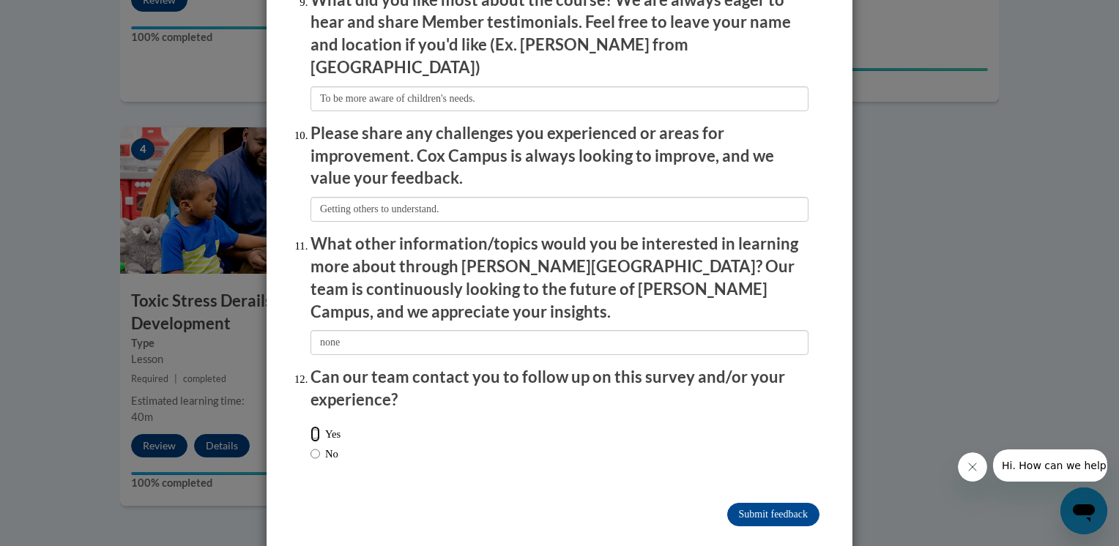
click at [311, 426] on input "Yes" at bounding box center [316, 434] width 10 height 16
radio input "true"
click at [775, 503] on input "Submit feedback" at bounding box center [773, 514] width 92 height 23
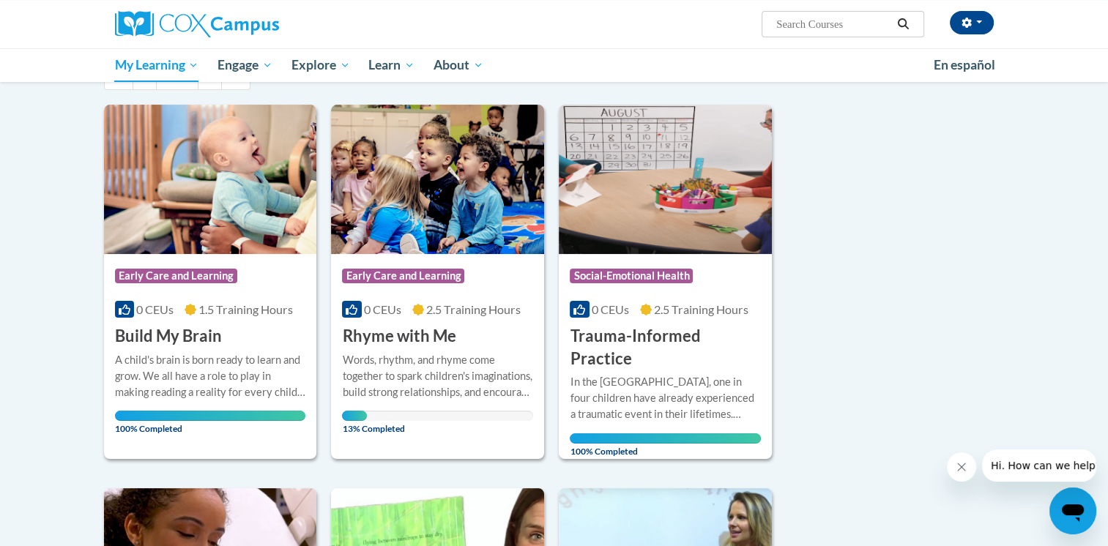
scroll to position [146, 0]
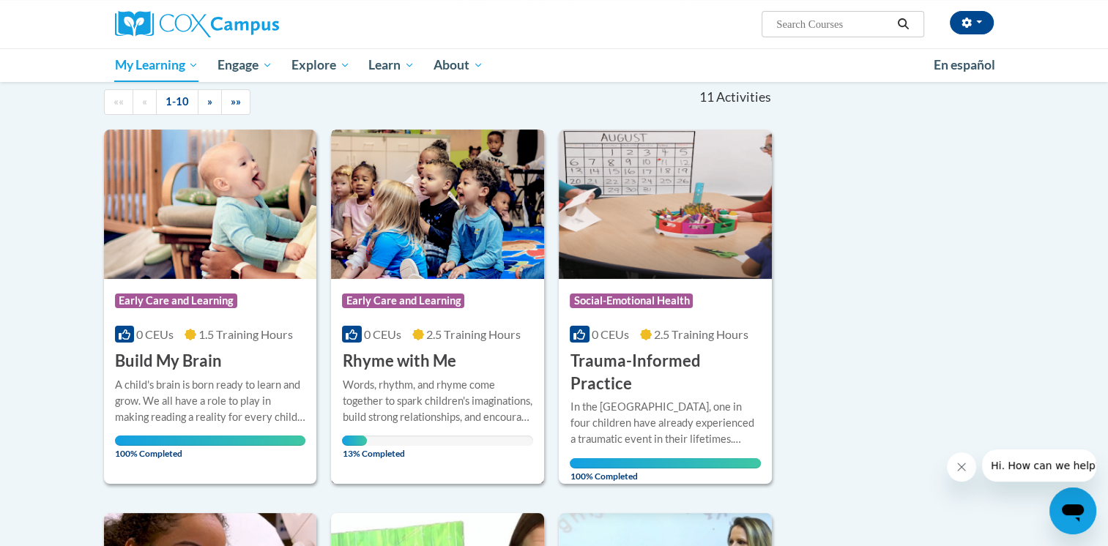
click at [452, 418] on div "Words, rhythm, and rhyme come together to spark children's imaginations, build …" at bounding box center [437, 401] width 191 height 48
